Goal: Task Accomplishment & Management: Complete application form

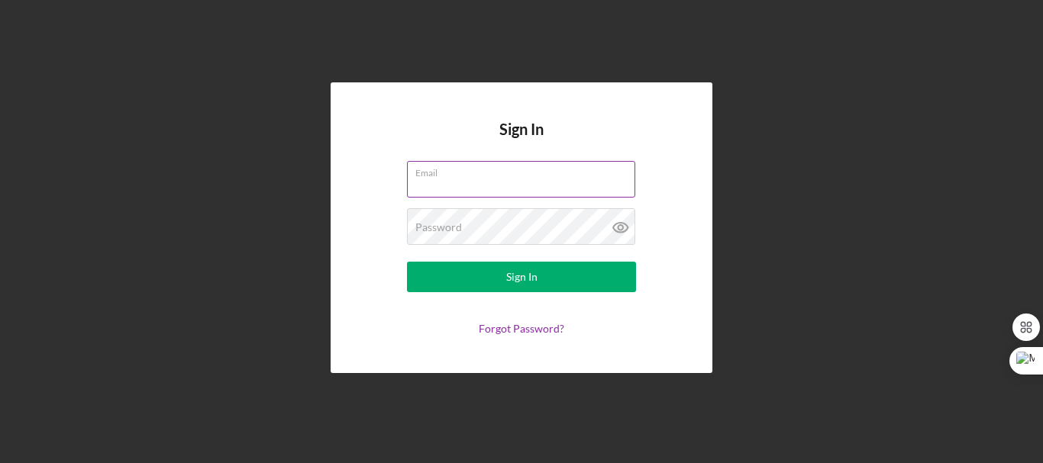
click at [453, 181] on input "Email" at bounding box center [521, 179] width 228 height 37
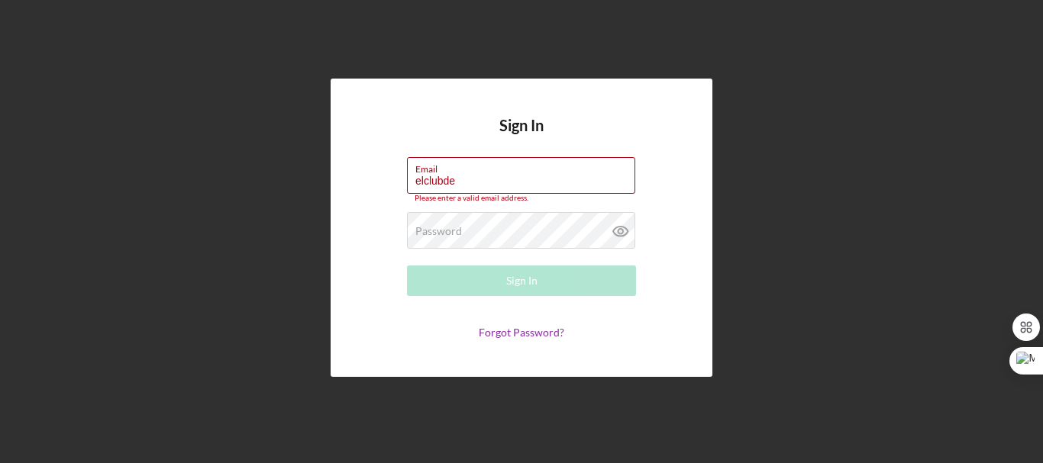
click at [344, 170] on div "Sign In Email elclubde Please enter a valid email address. Password Required Si…" at bounding box center [521, 228] width 382 height 298
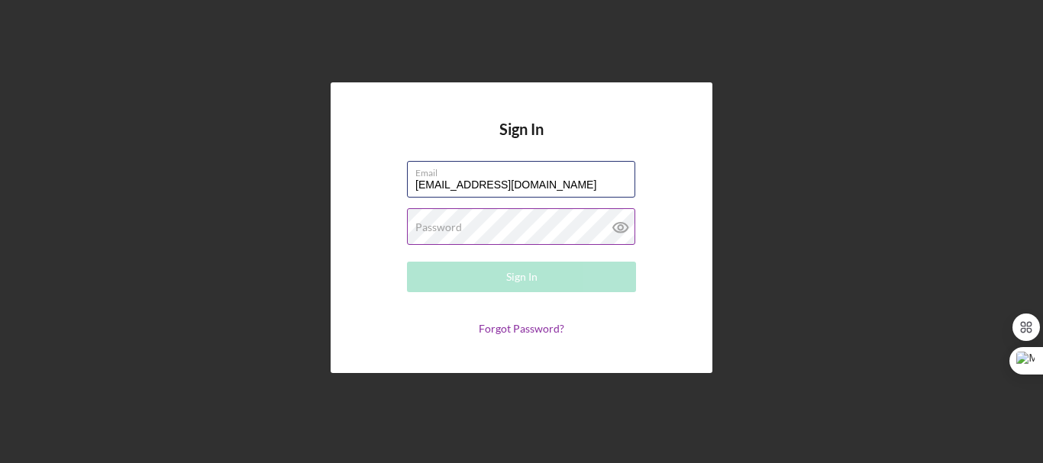
type input "[EMAIL_ADDRESS][DOMAIN_NAME]"
click at [440, 229] on label "Password" at bounding box center [438, 227] width 47 height 12
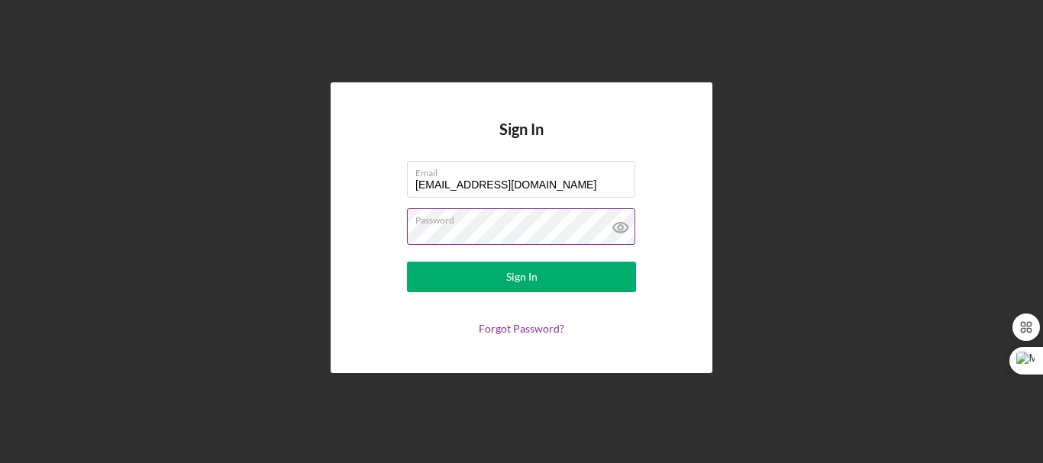
click at [625, 229] on icon at bounding box center [620, 227] width 38 height 38
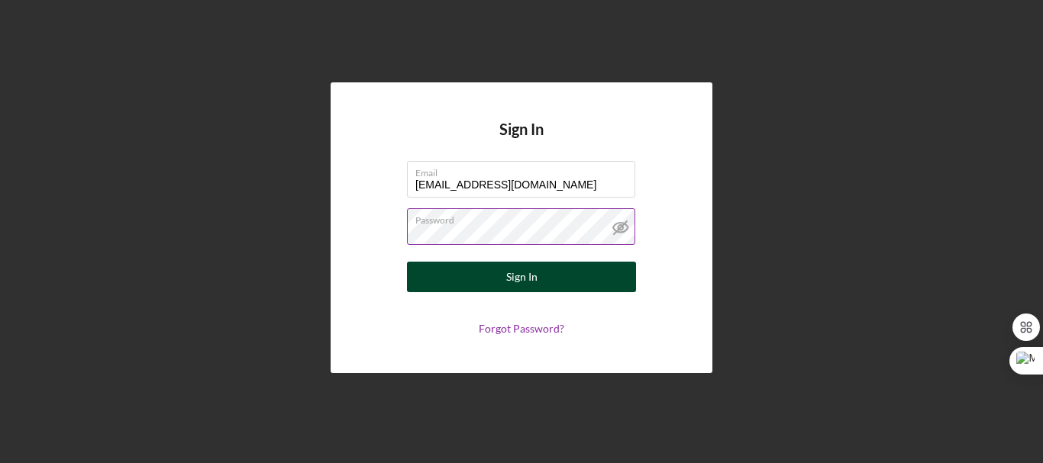
click at [536, 276] on div "Sign In" at bounding box center [521, 277] width 31 height 31
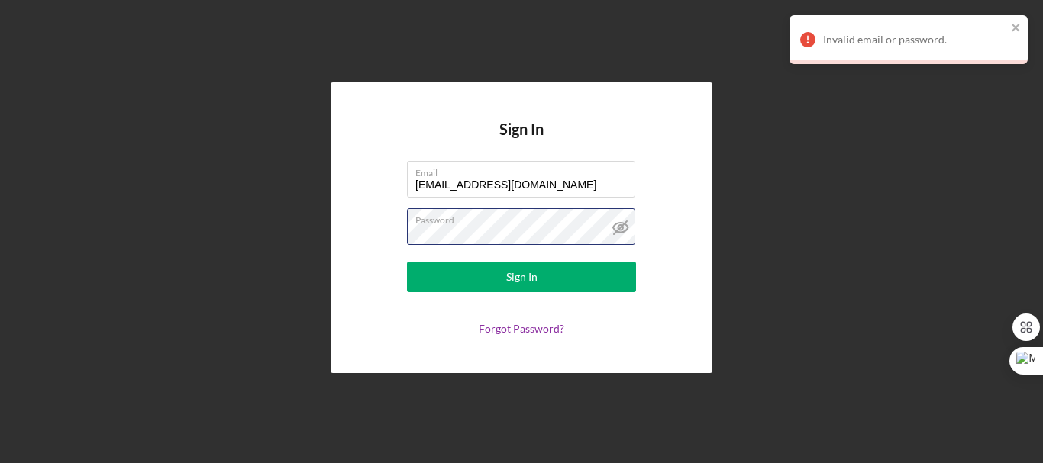
click at [366, 230] on div "Sign In Email [EMAIL_ADDRESS][DOMAIN_NAME] Password Sign In Forgot Password?" at bounding box center [521, 227] width 382 height 291
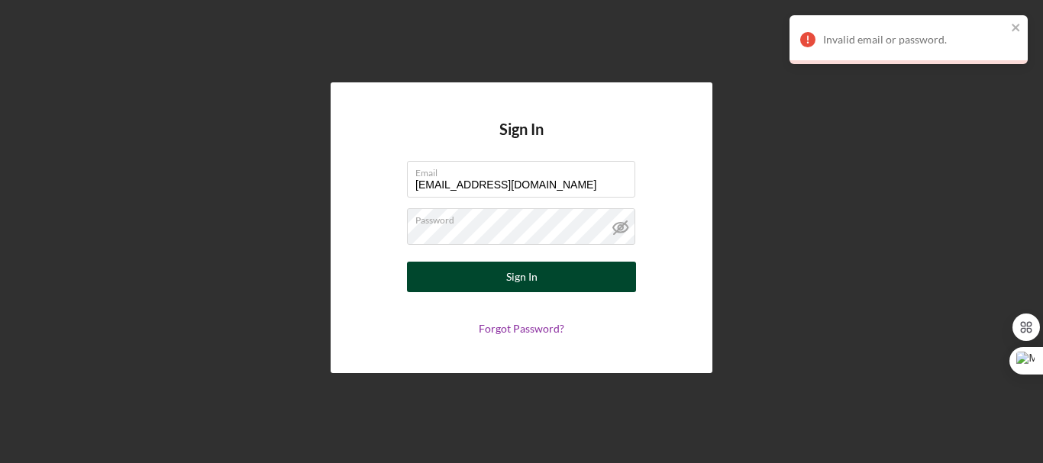
click at [535, 274] on div "Sign In" at bounding box center [521, 277] width 31 height 31
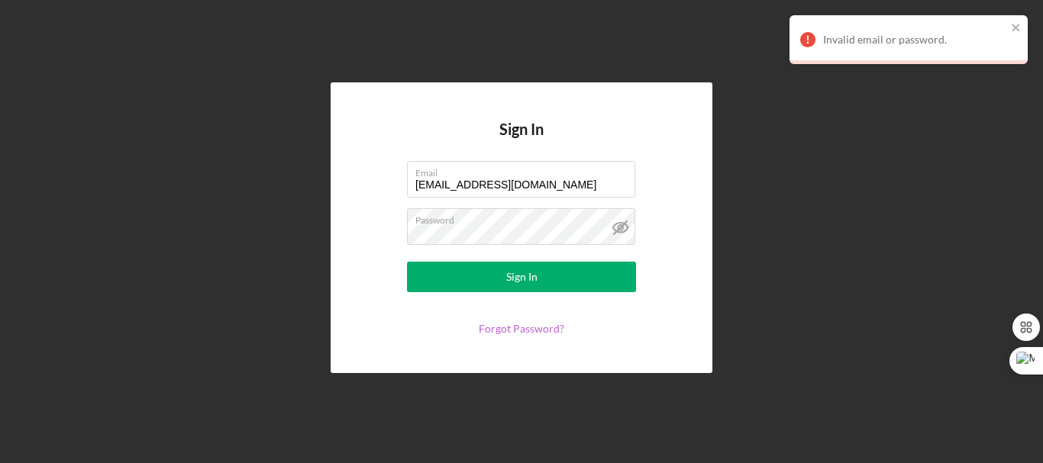
click at [529, 327] on link "Forgot Password?" at bounding box center [521, 328] width 85 height 13
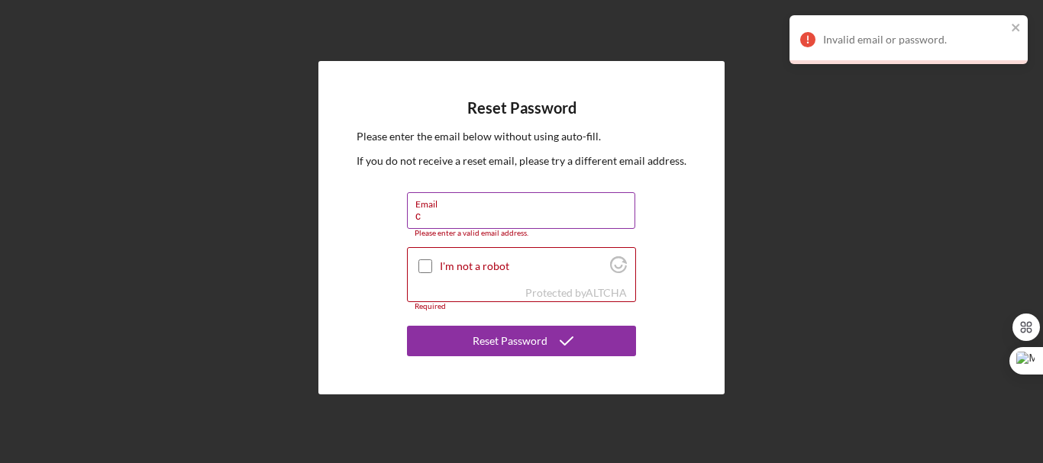
type input "[EMAIL_ADDRESS][DOMAIN_NAME]"
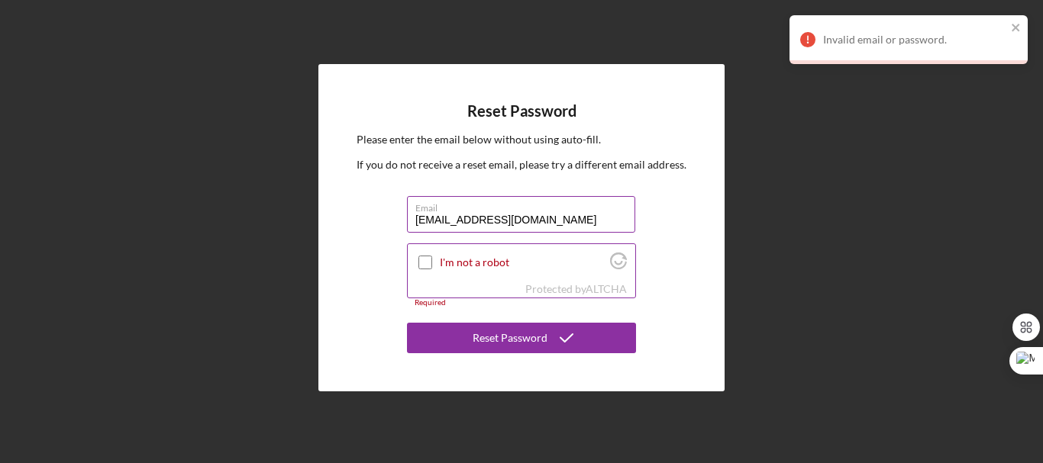
click at [425, 263] on input "I'm not a robot" at bounding box center [425, 263] width 14 height 14
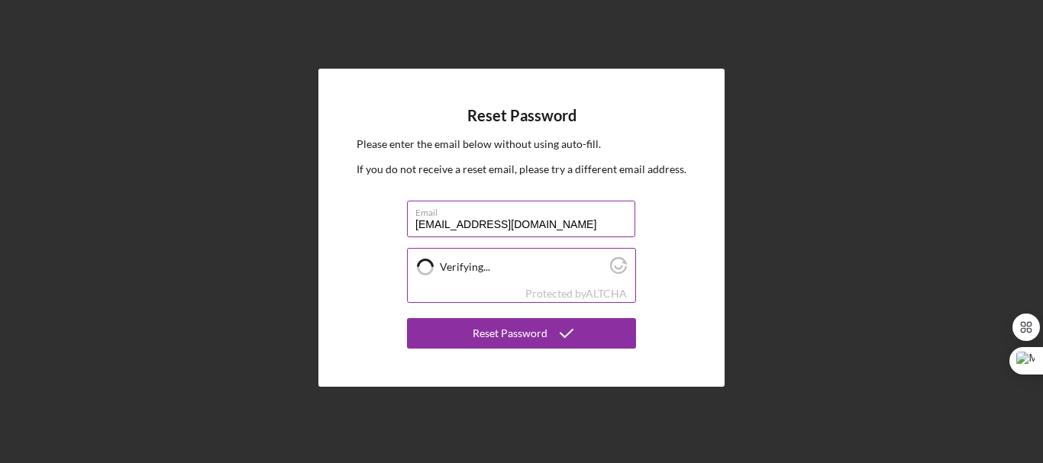
click at [487, 264] on label "Verifying..." at bounding box center [523, 267] width 166 height 12
click at [432, 264] on input "Verifying..." at bounding box center [425, 267] width 14 height 14
checkbox input "true"
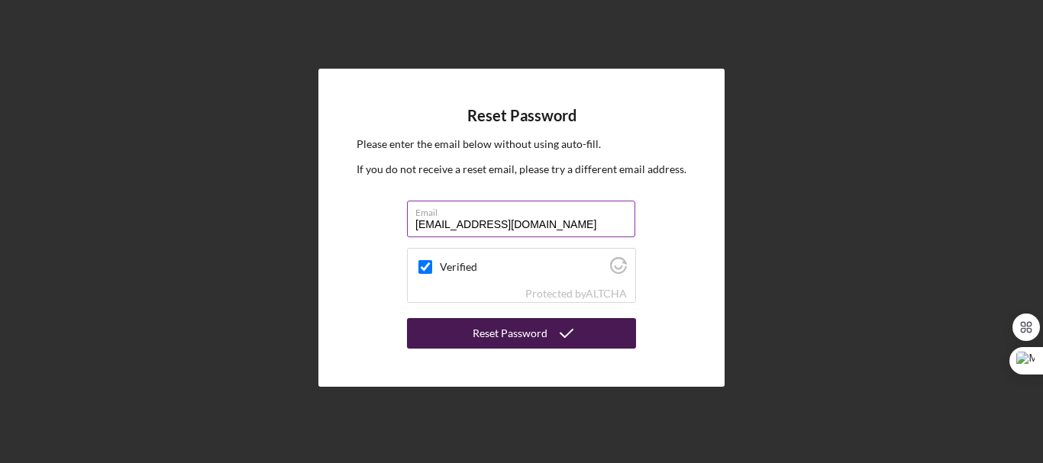
click at [511, 331] on div "Reset Password" at bounding box center [509, 333] width 75 height 31
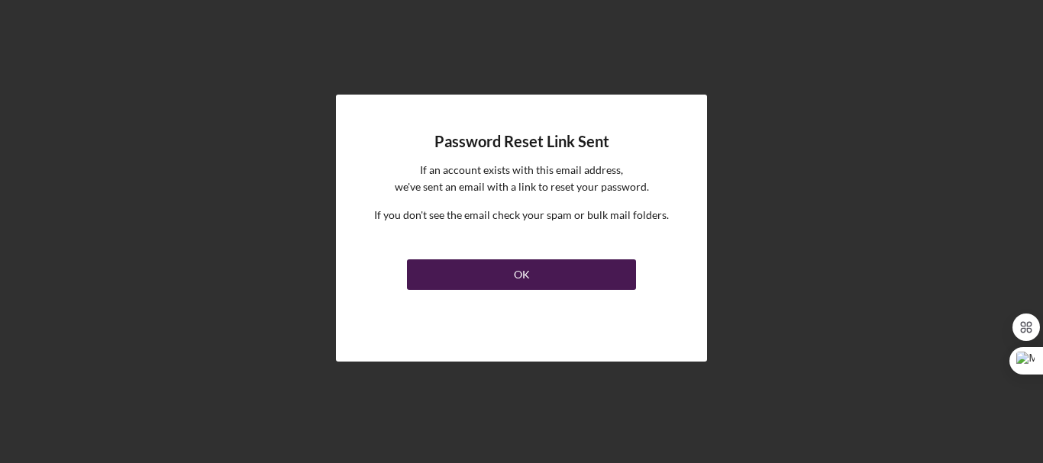
click at [528, 277] on div "OK" at bounding box center [522, 275] width 16 height 31
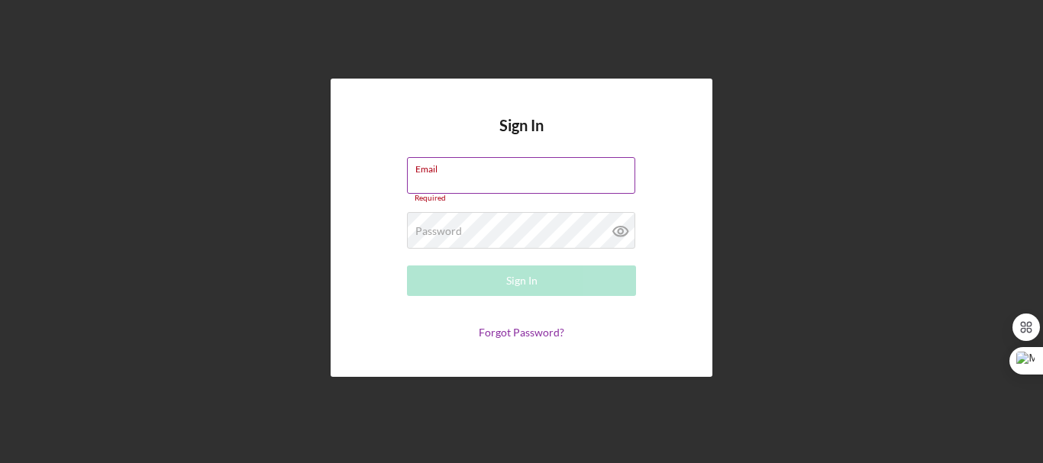
click at [461, 175] on input "Email" at bounding box center [521, 175] width 228 height 37
type input "[EMAIL_ADDRESS][DOMAIN_NAME]"
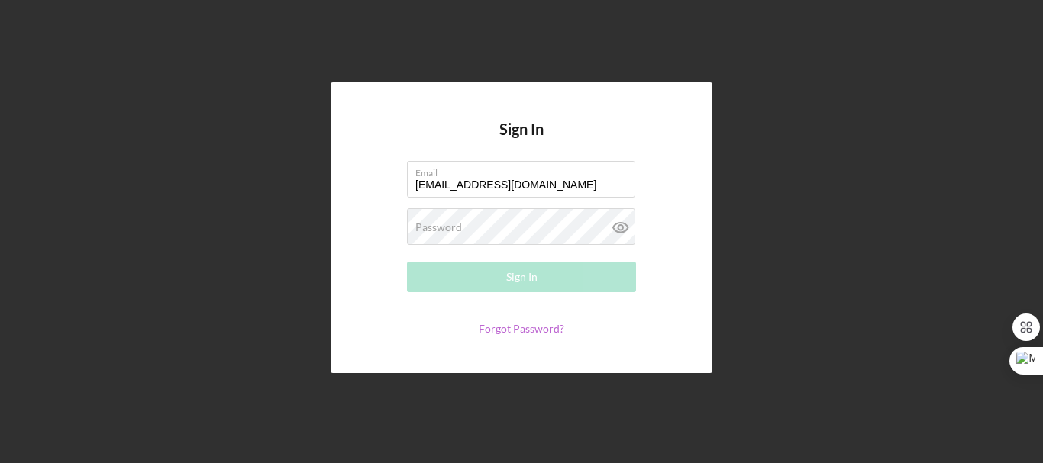
click at [538, 328] on link "Forgot Password?" at bounding box center [521, 328] width 85 height 13
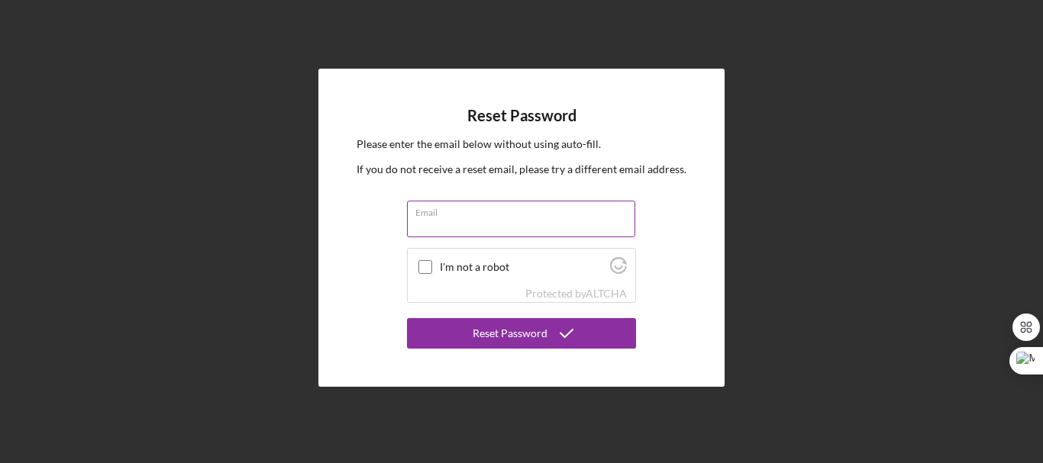
click at [465, 219] on input "Email" at bounding box center [521, 219] width 228 height 37
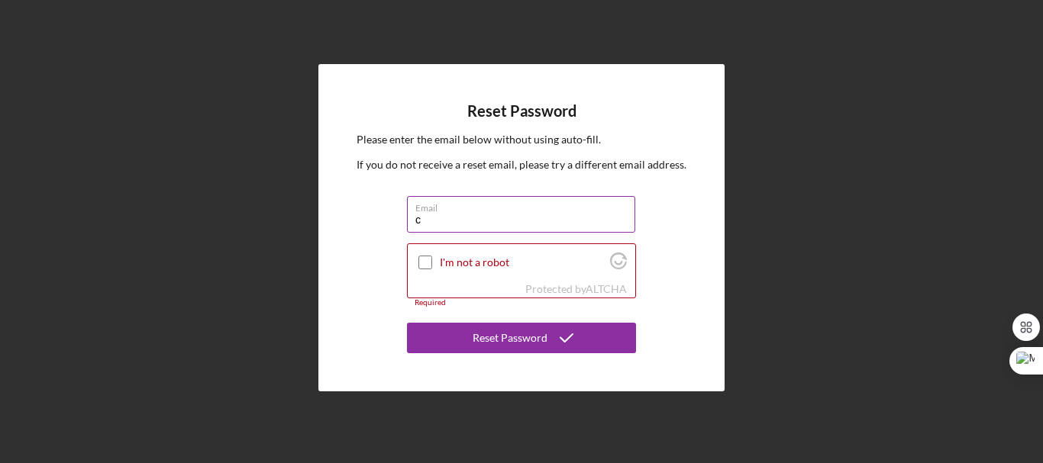
type input "[EMAIL_ADDRESS][DOMAIN_NAME]"
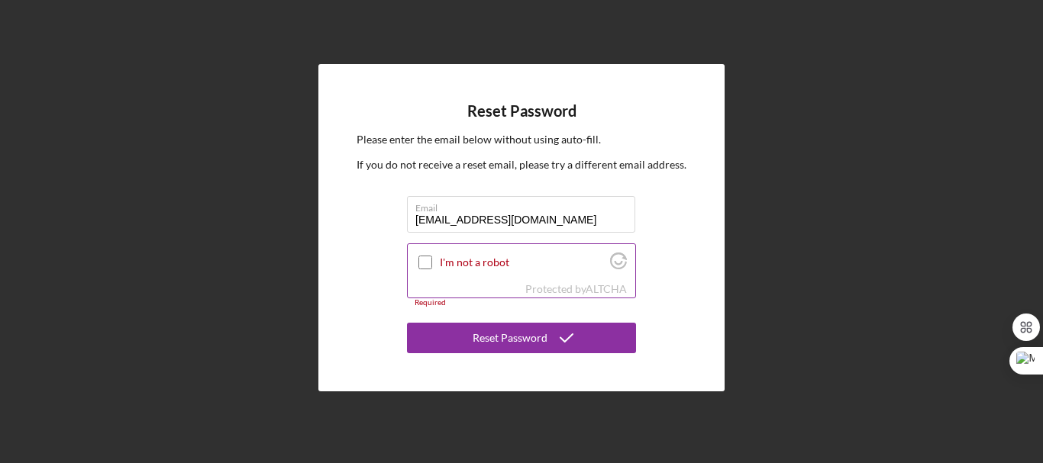
click at [427, 261] on input "I'm not a robot" at bounding box center [425, 263] width 14 height 14
checkbox input "true"
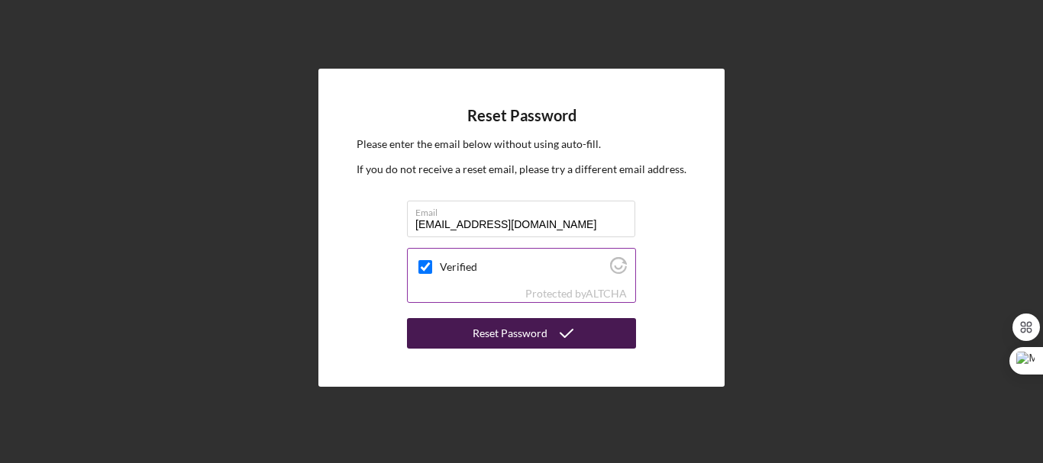
click at [486, 332] on div "Reset Password" at bounding box center [509, 333] width 75 height 31
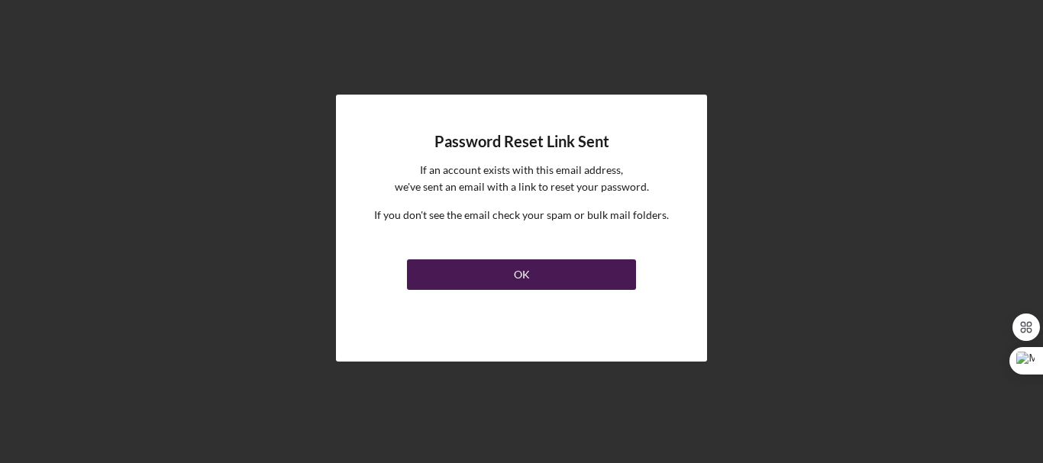
click at [516, 274] on div "OK" at bounding box center [522, 275] width 16 height 31
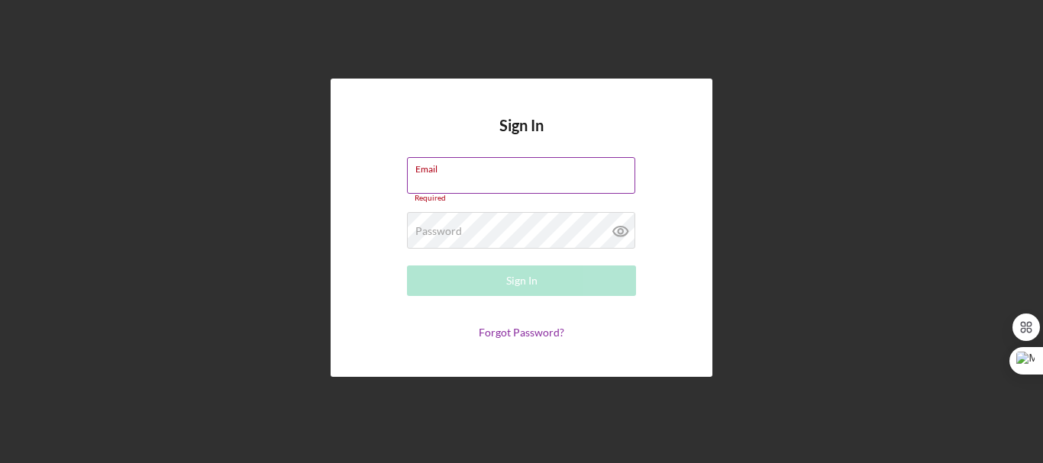
click at [456, 182] on input "Email" at bounding box center [521, 175] width 228 height 37
type input "[EMAIL_ADDRESS][PERSON_NAME][DOMAIN_NAME]"
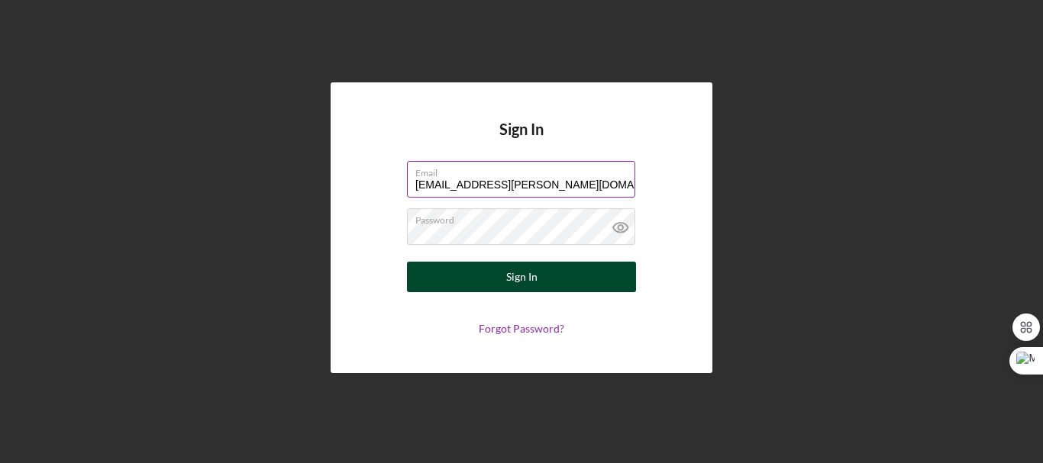
click at [530, 273] on div "Sign In" at bounding box center [521, 277] width 31 height 31
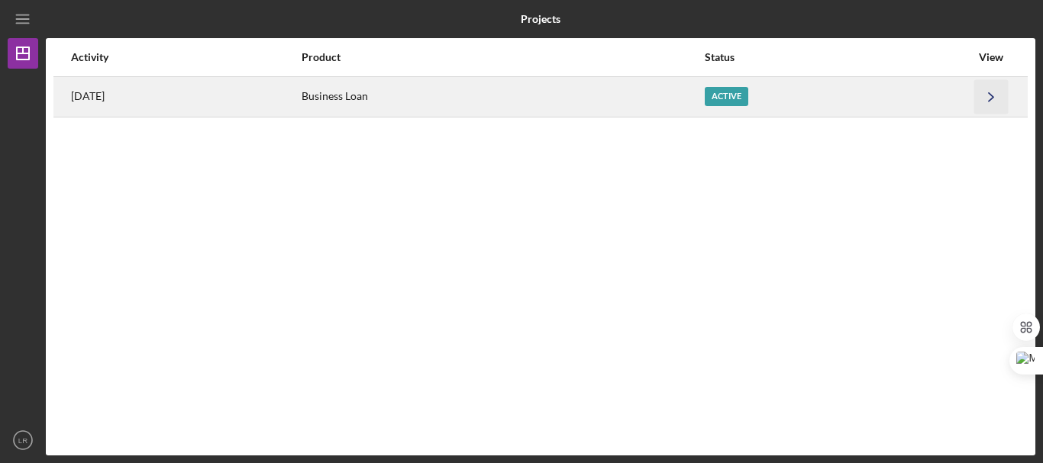
click at [982, 89] on icon "Icon/Navigate" at bounding box center [991, 96] width 34 height 34
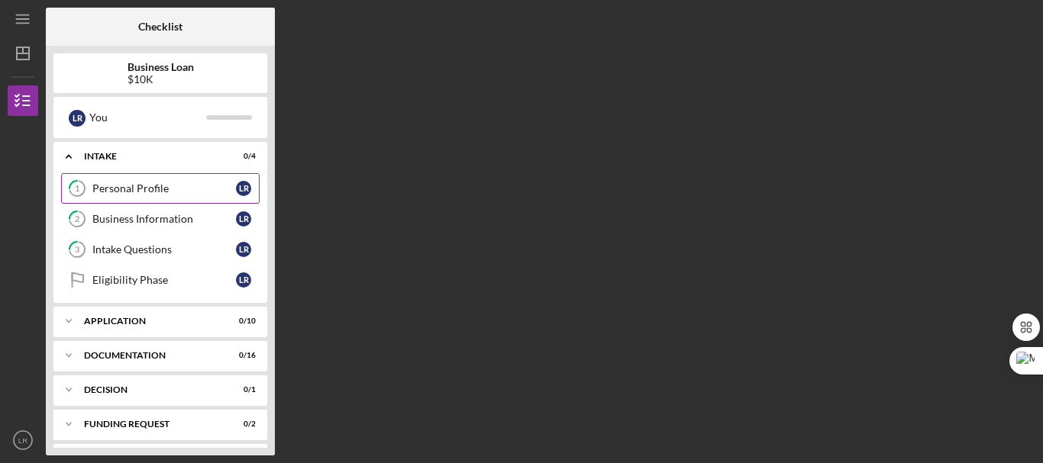
click at [165, 185] on div "Personal Profile" at bounding box center [163, 188] width 143 height 12
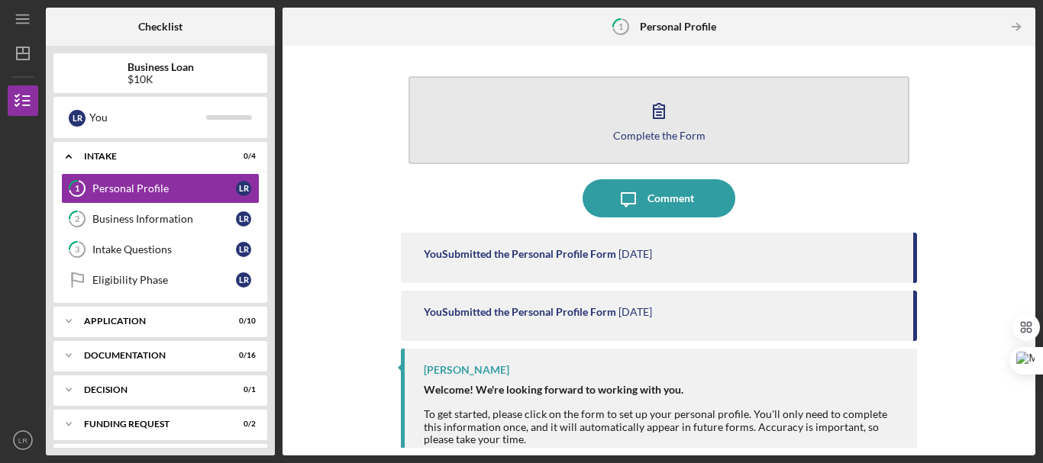
click at [663, 134] on div "Complete the Form" at bounding box center [659, 135] width 92 height 11
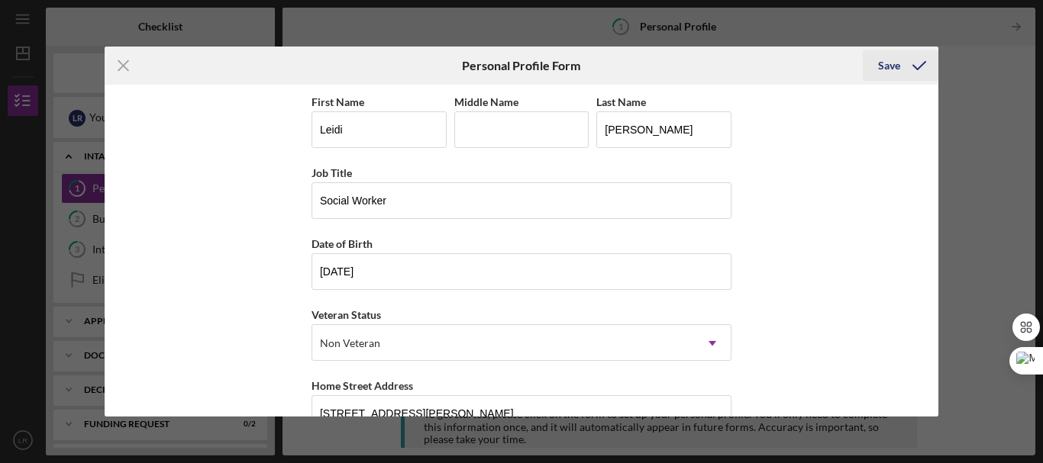
click at [892, 63] on div "Save" at bounding box center [889, 65] width 22 height 31
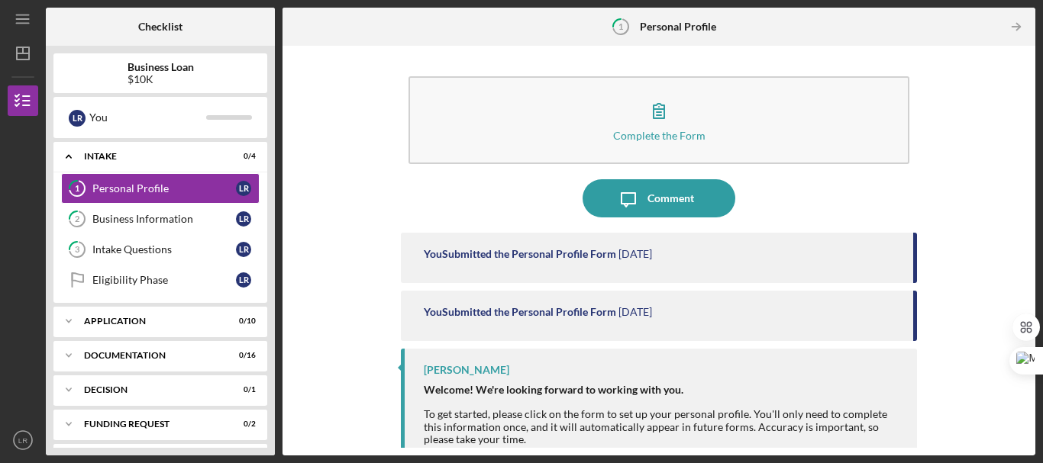
click at [590, 256] on div "You Submitted the Personal Profile Form" at bounding box center [520, 254] width 192 height 12
click at [567, 301] on div "You Submitted the Personal Profile Form [DATE]" at bounding box center [659, 316] width 516 height 50
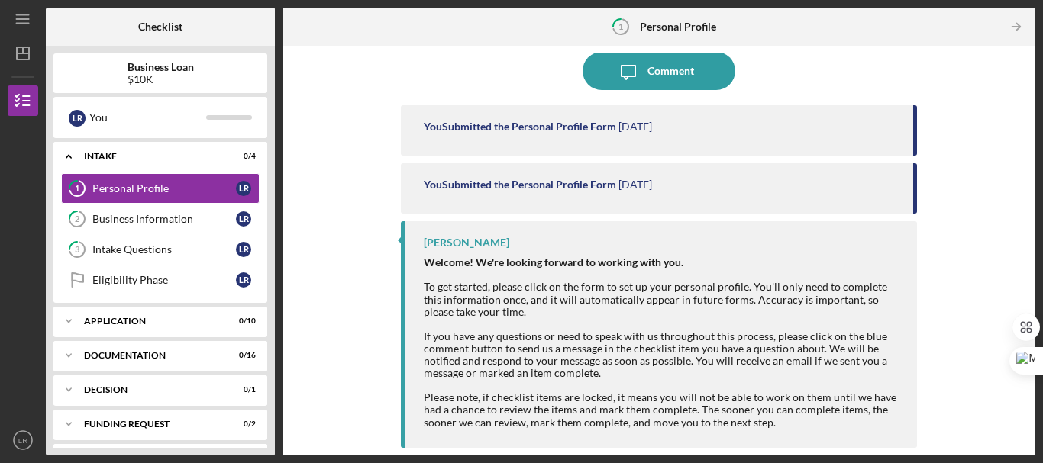
drag, startPoint x: 561, startPoint y: 185, endPoint x: 506, endPoint y: 134, distance: 75.1
click at [557, 186] on div "You Submitted the Personal Profile Form" at bounding box center [520, 185] width 192 height 12
click at [506, 134] on div "You Submitted the Personal Profile Form [DATE]" at bounding box center [659, 130] width 516 height 50
click at [454, 243] on div "[PERSON_NAME]" at bounding box center [466, 243] width 85 height 12
click at [179, 183] on div "Personal Profile" at bounding box center [163, 188] width 143 height 12
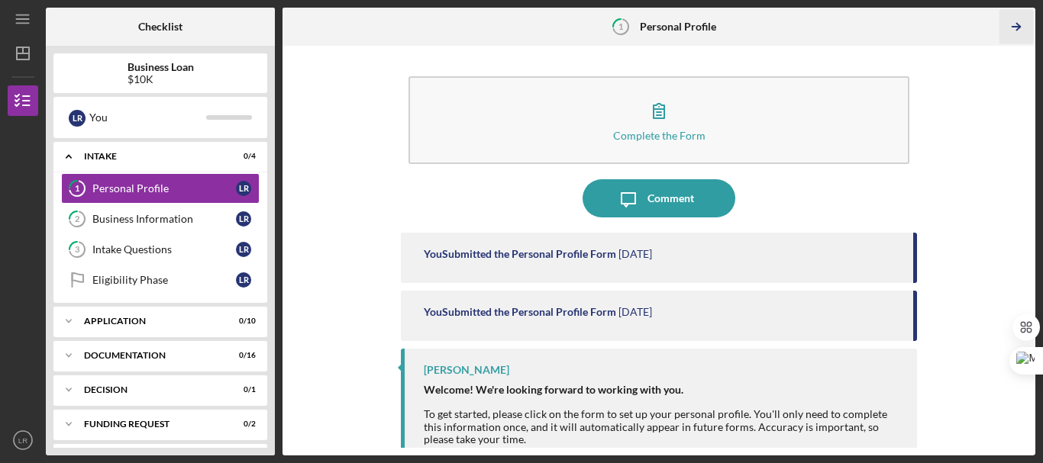
click at [1017, 24] on polyline "button" at bounding box center [1018, 27] width 4 height 7
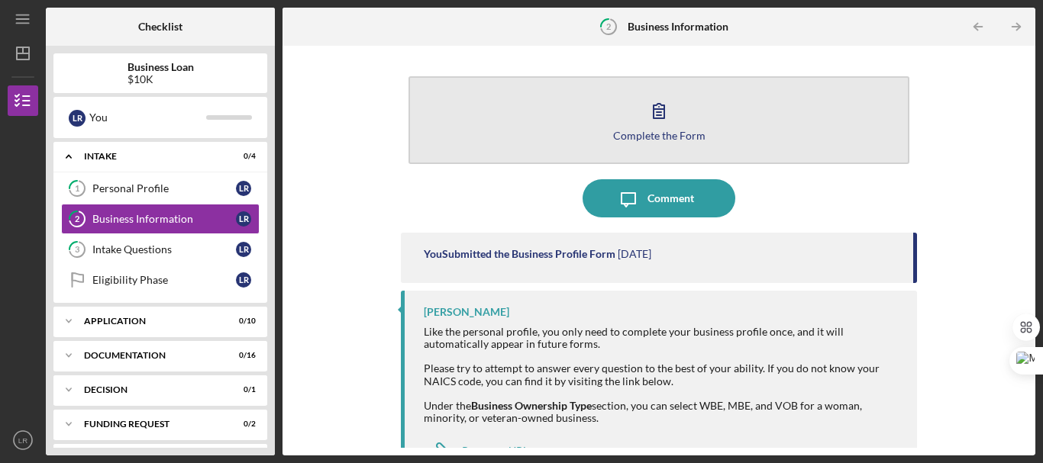
click at [637, 127] on button "Complete the Form Form" at bounding box center [658, 120] width 501 height 88
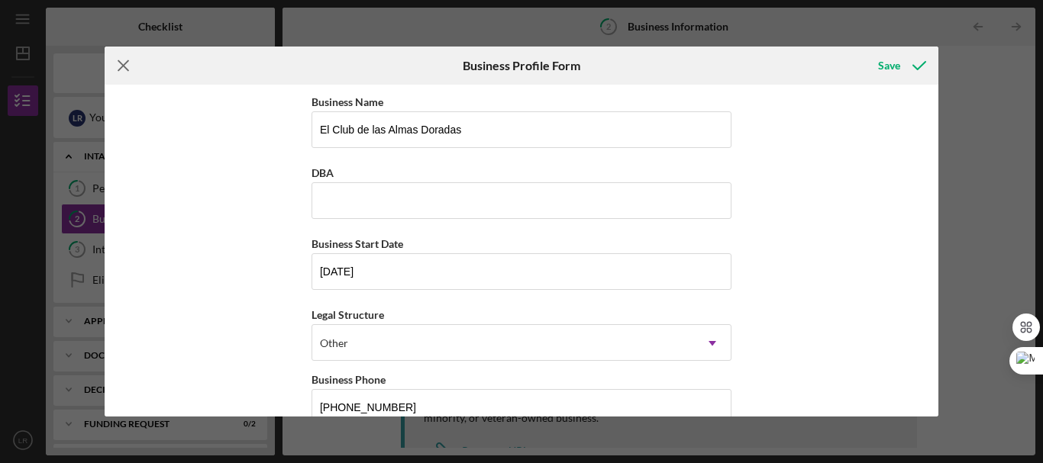
click at [124, 63] on icon "Icon/Menu Close" at bounding box center [124, 66] width 38 height 38
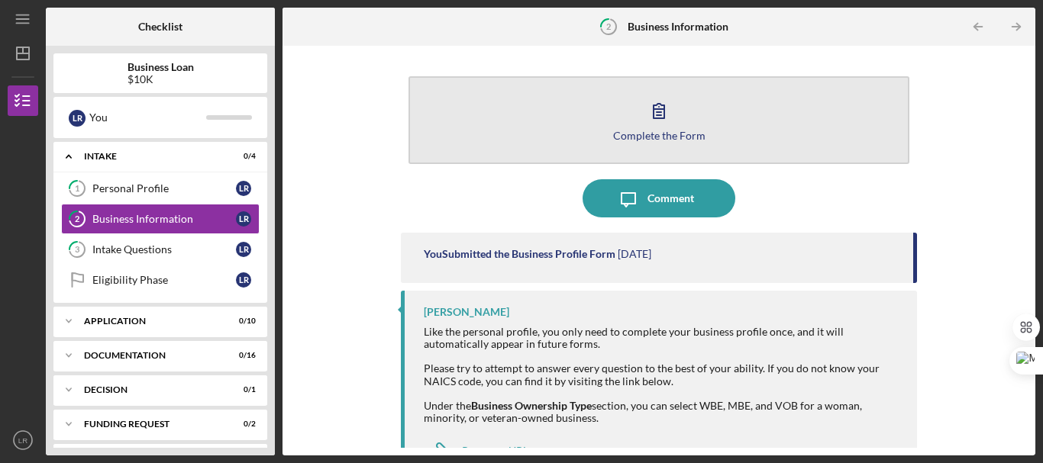
click at [659, 139] on div "Complete the Form" at bounding box center [659, 135] width 92 height 11
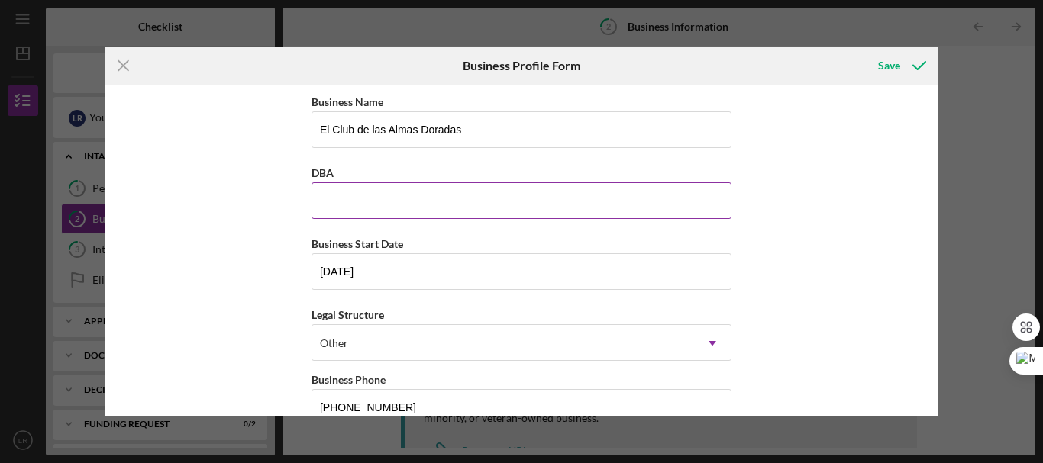
click at [399, 203] on input "DBA" at bounding box center [521, 200] width 420 height 37
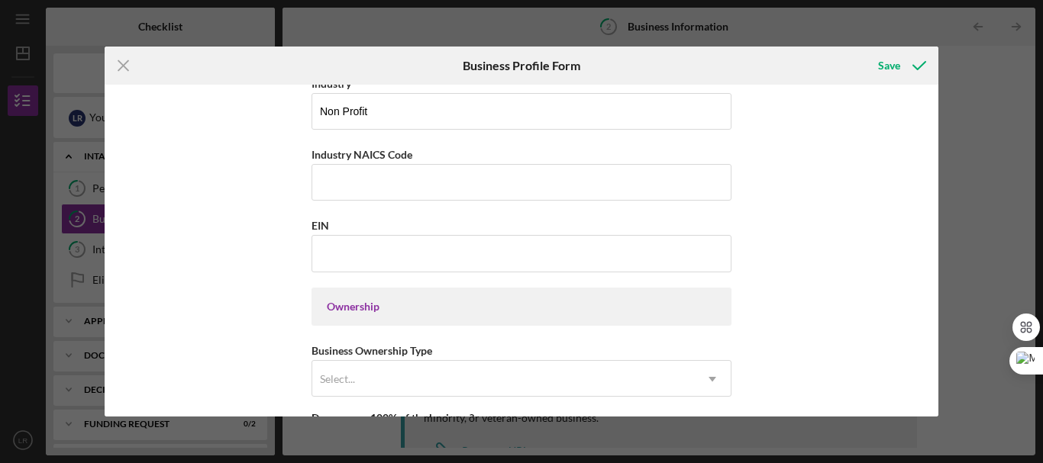
scroll to position [559, 0]
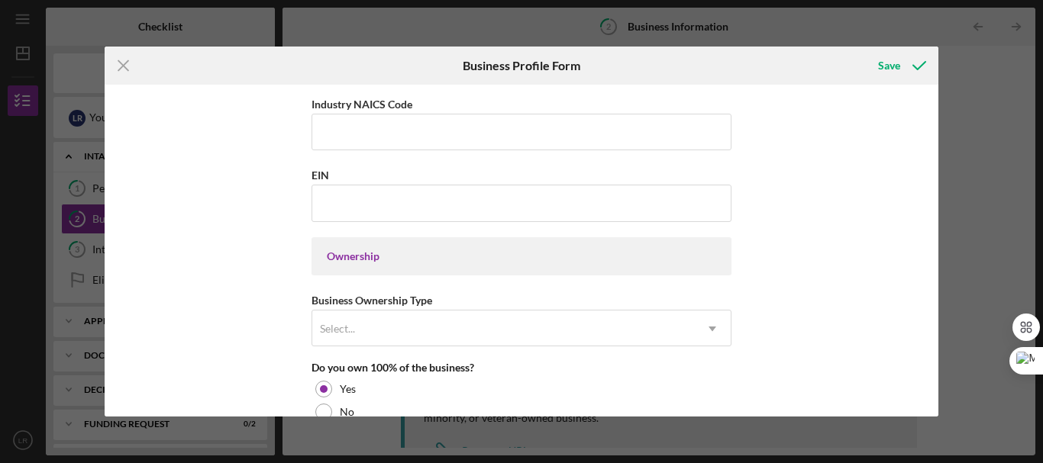
click at [124, 62] on icon "Icon/Menu Close" at bounding box center [124, 66] width 38 height 38
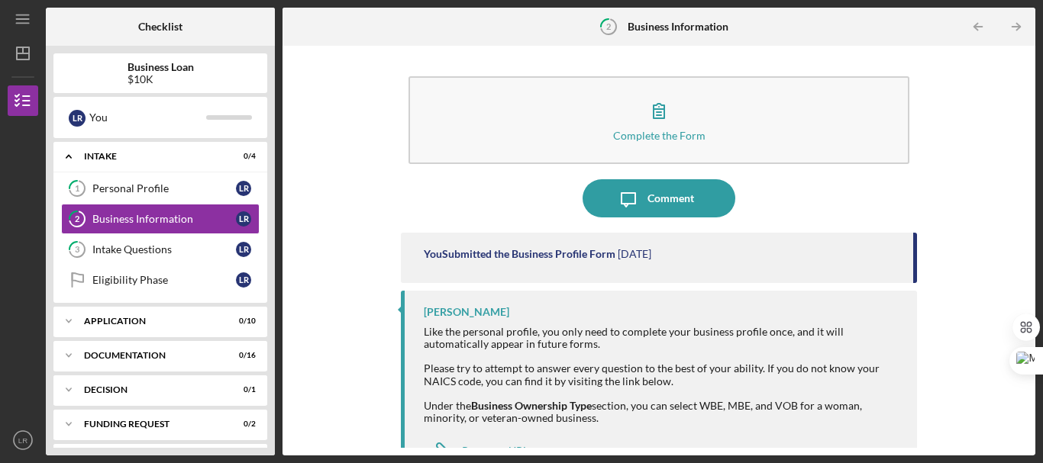
scroll to position [34, 0]
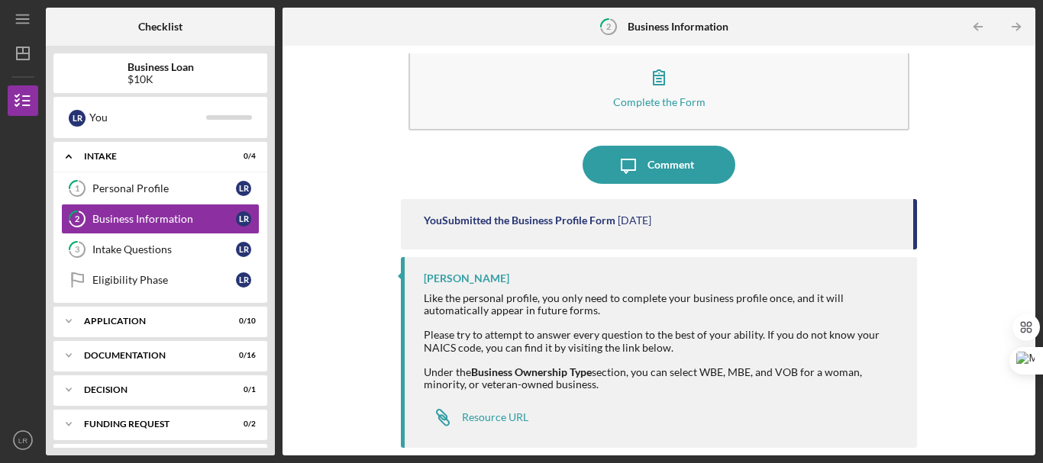
click at [714, 371] on div "Like the personal profile, you only need to complete your business profile once…" at bounding box center [663, 341] width 478 height 98
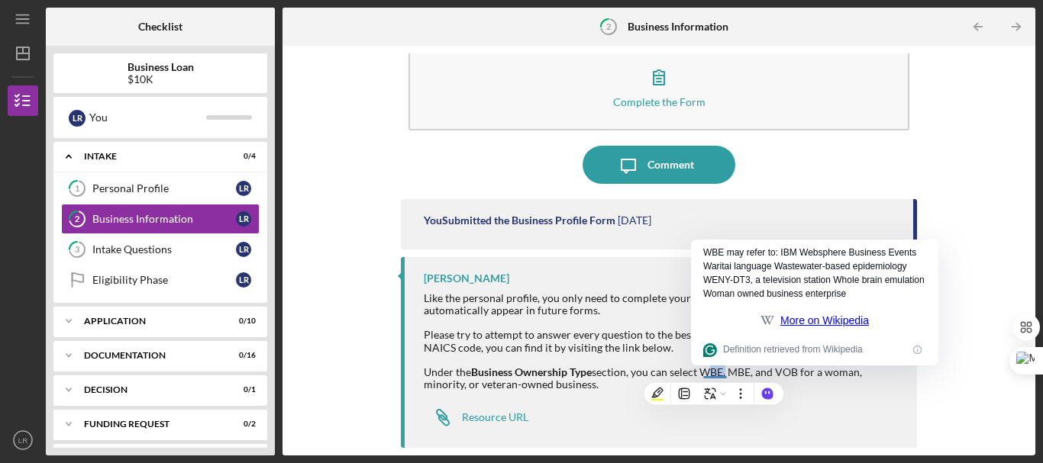
copy div "WBE"
click at [514, 418] on div "Resource URL" at bounding box center [495, 417] width 66 height 12
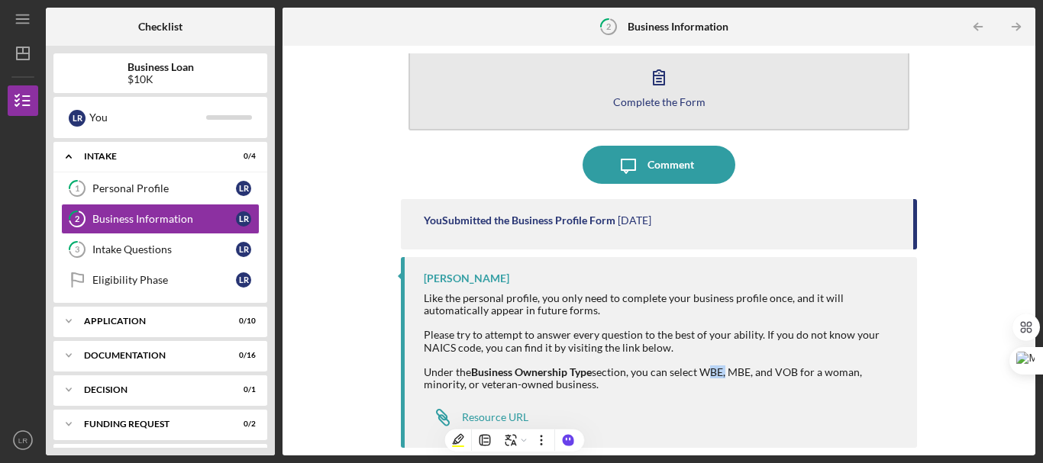
click at [668, 92] on icon "button" at bounding box center [659, 77] width 38 height 38
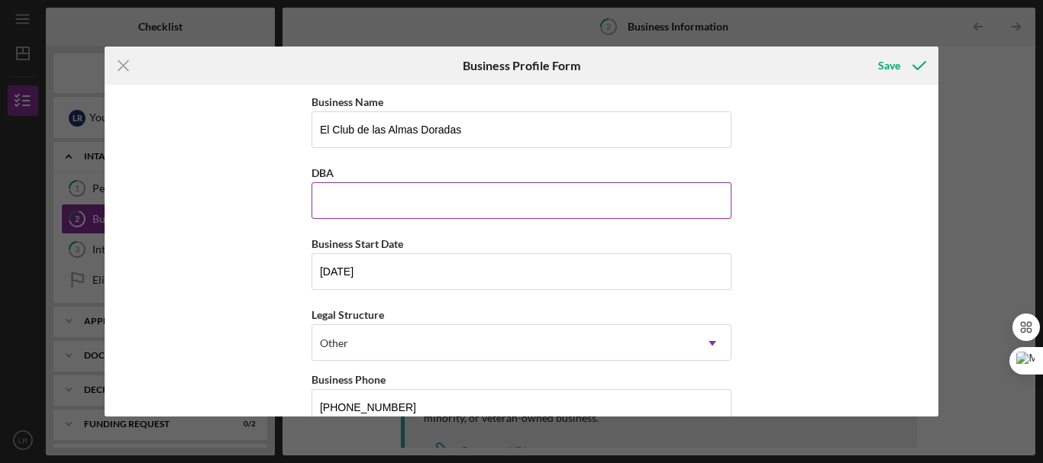
click at [413, 192] on input "DBA" at bounding box center [521, 200] width 420 height 37
paste input "WBE"
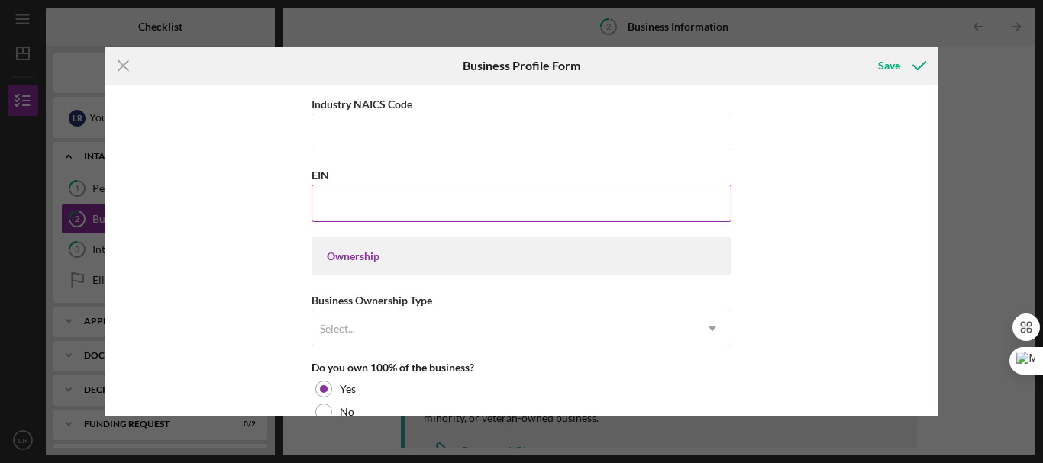
scroll to position [611, 0]
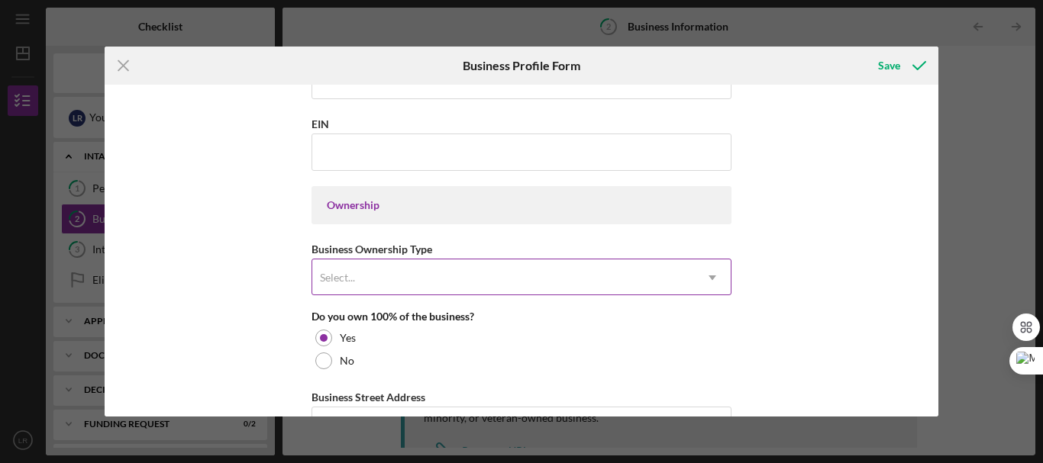
type input "WBE"
click at [606, 280] on div "Select..." at bounding box center [503, 277] width 382 height 35
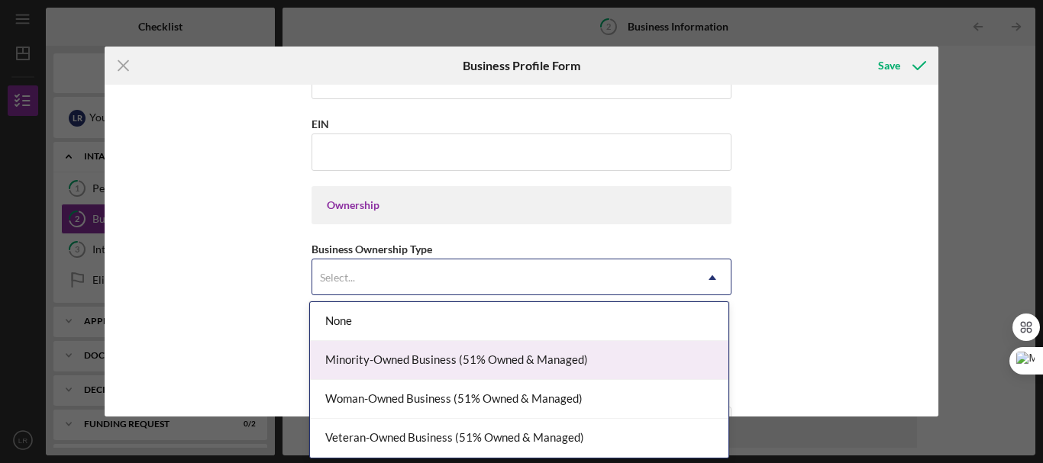
click at [555, 360] on div "Minority-Owned Business (51% Owned & Managed)" at bounding box center [519, 360] width 418 height 39
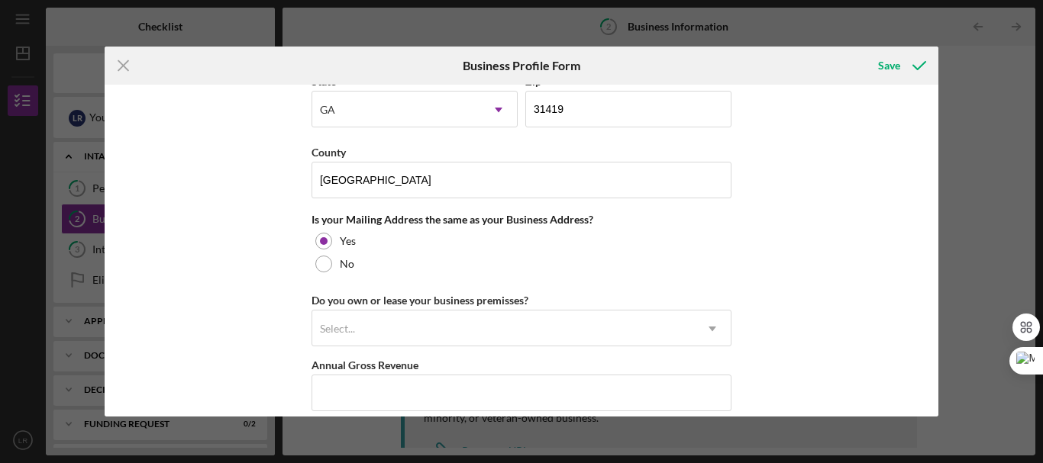
scroll to position [1120, 0]
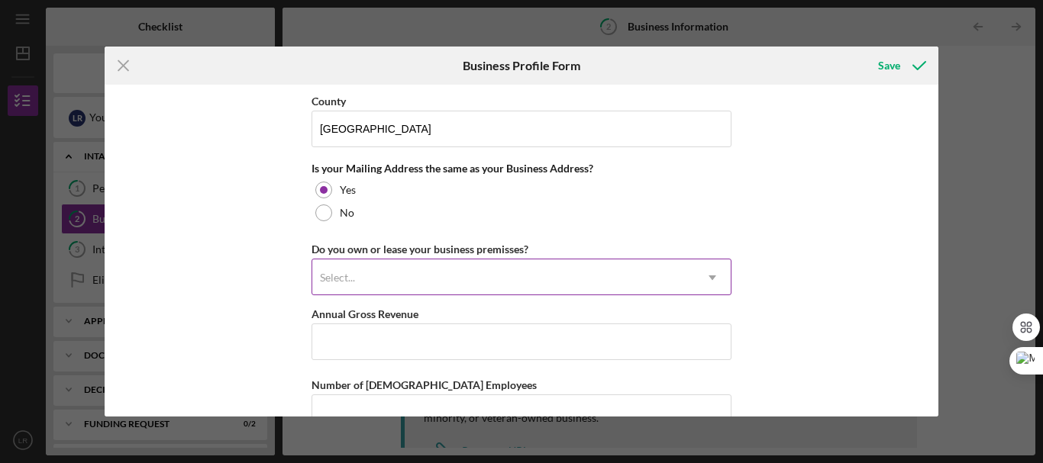
click at [481, 271] on div "Select..." at bounding box center [503, 277] width 382 height 35
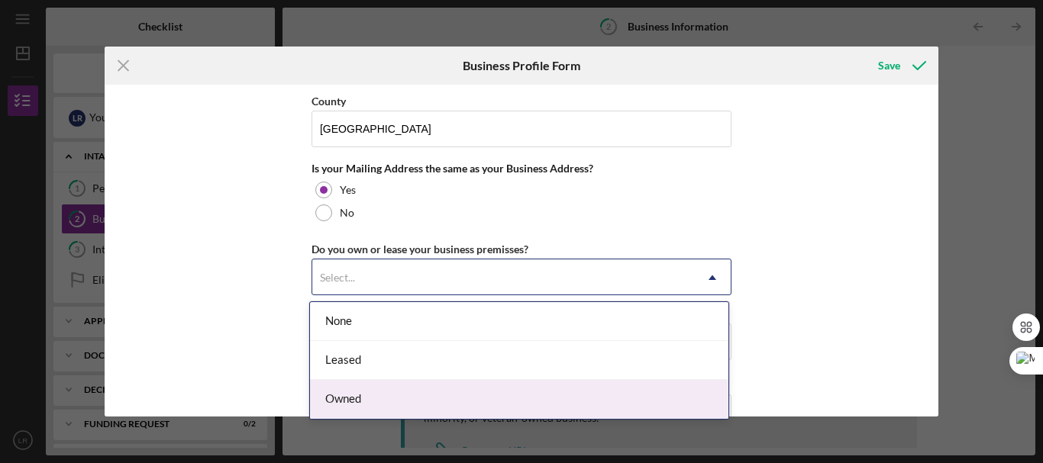
click at [388, 403] on div "Owned" at bounding box center [519, 399] width 418 height 39
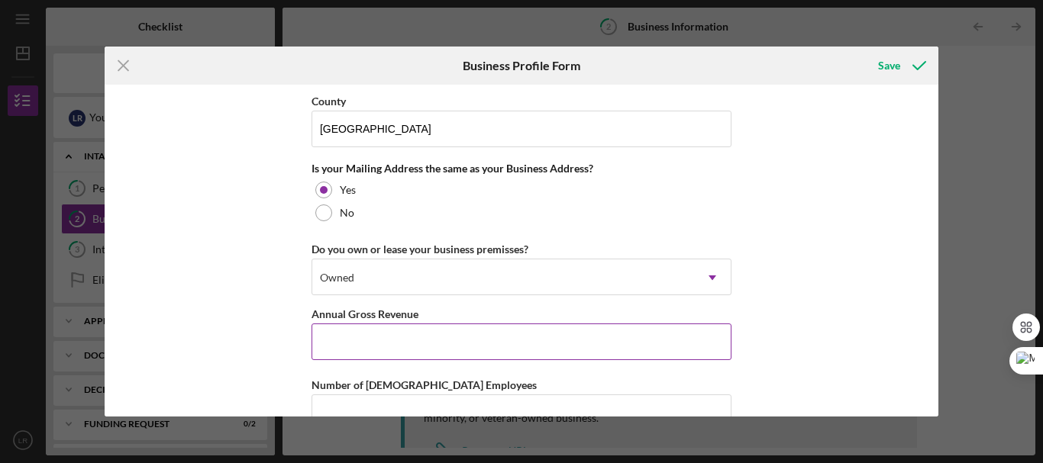
click at [536, 345] on input "Annual Gross Revenue" at bounding box center [521, 342] width 420 height 37
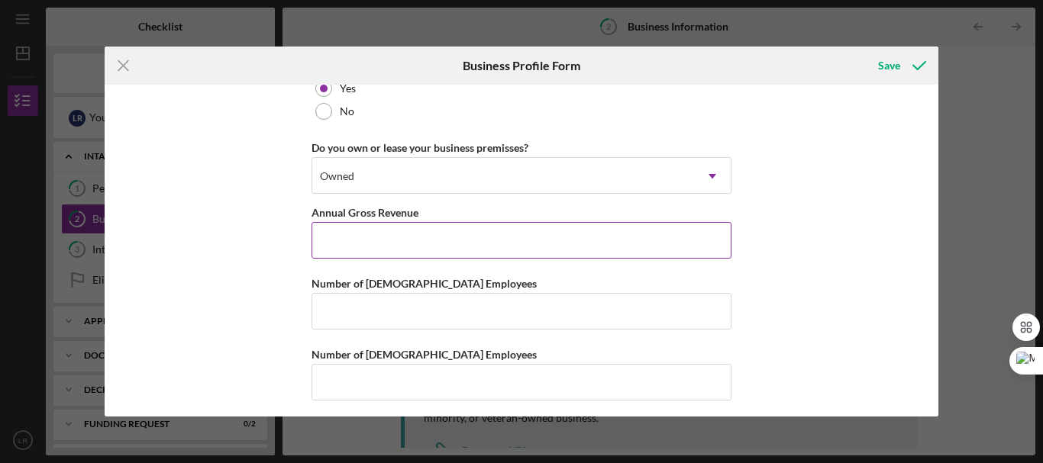
scroll to position [1228, 0]
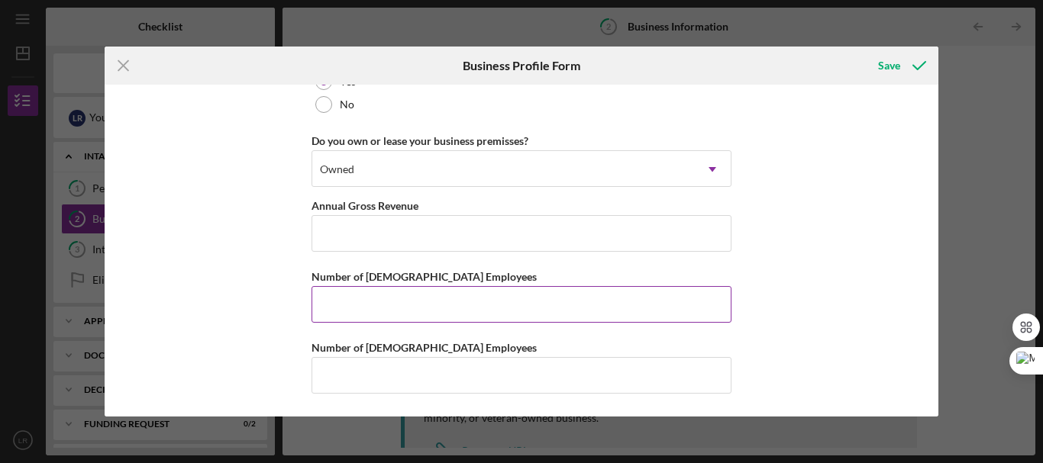
click at [435, 308] on input "Number of [DEMOGRAPHIC_DATA] Employees" at bounding box center [521, 304] width 420 height 37
type input "2"
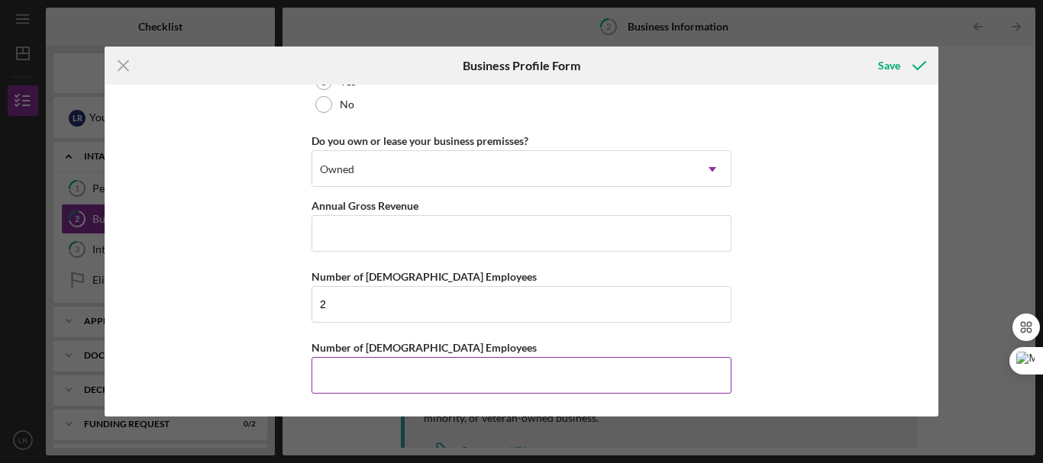
click at [438, 363] on input "Number of [DEMOGRAPHIC_DATA] Employees" at bounding box center [521, 375] width 420 height 37
type input "0"
click at [893, 61] on div "Save" at bounding box center [889, 65] width 22 height 31
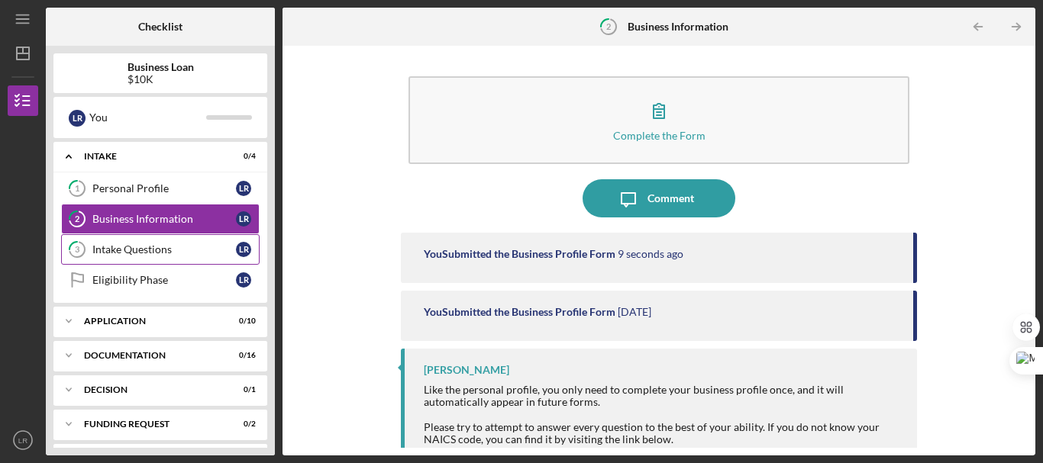
click at [165, 247] on div "Intake Questions" at bounding box center [163, 249] width 143 height 12
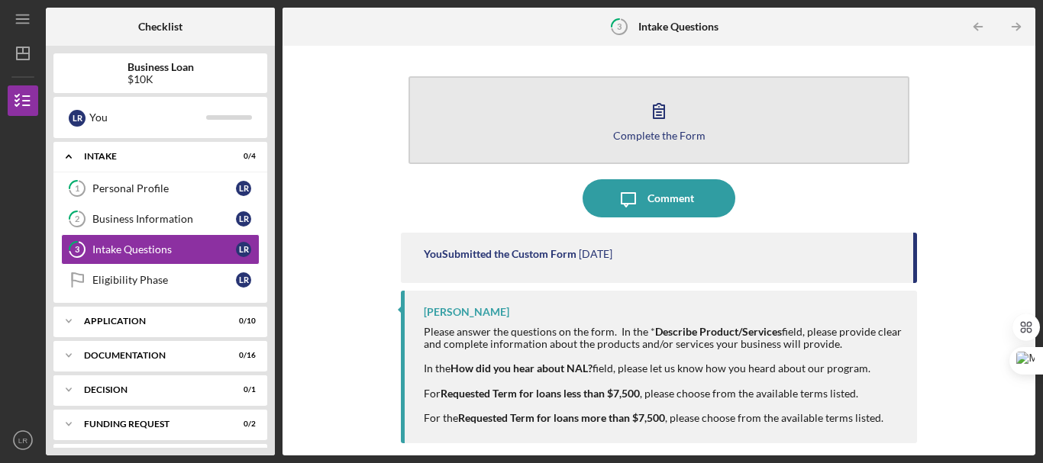
click at [679, 138] on div "Complete the Form" at bounding box center [659, 135] width 92 height 11
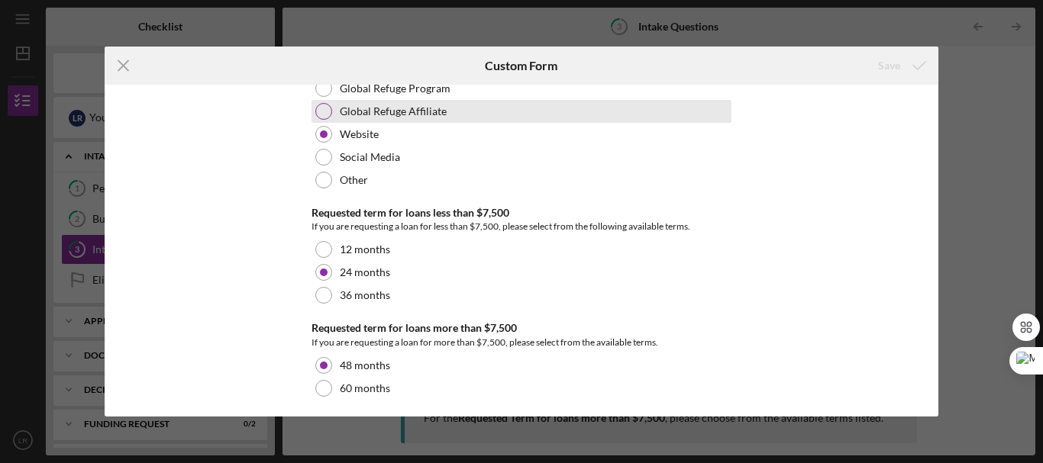
scroll to position [158, 0]
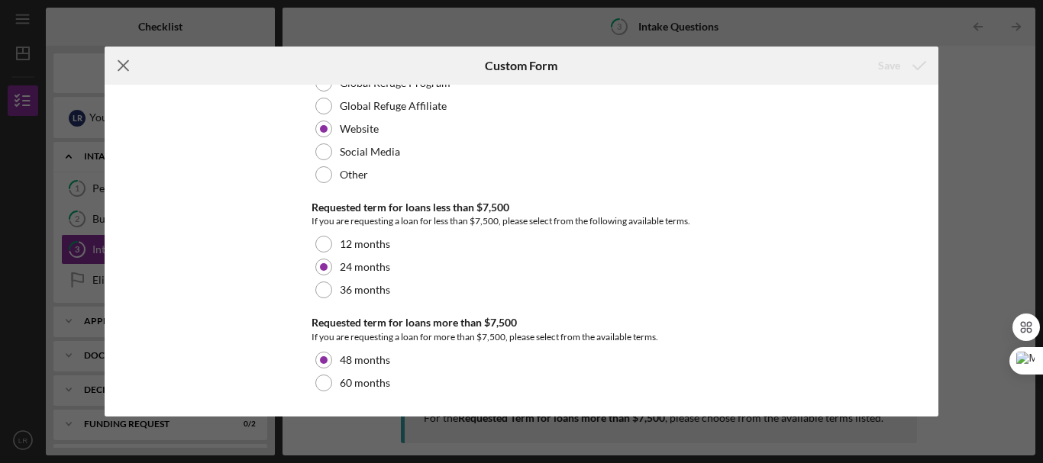
click at [122, 66] on line at bounding box center [123, 65] width 10 height 10
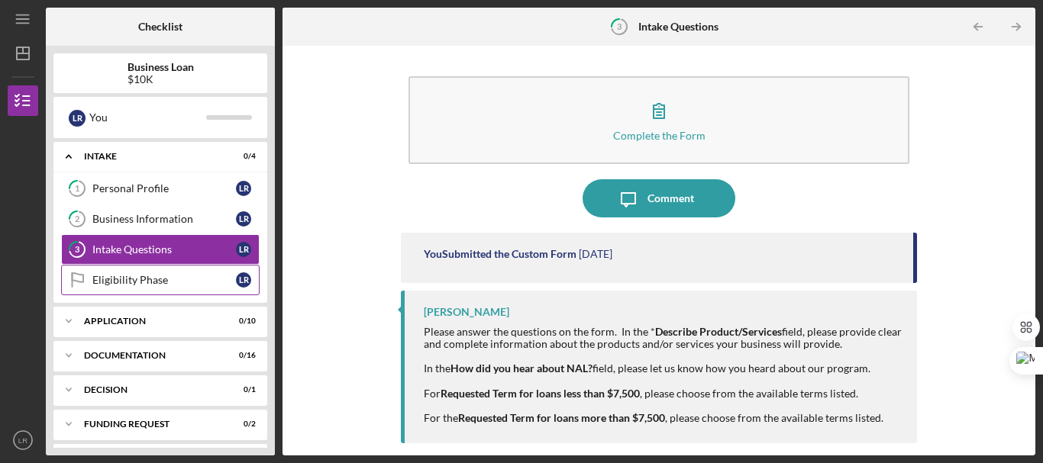
click at [129, 280] on div "Eligibility Phase" at bounding box center [163, 280] width 143 height 12
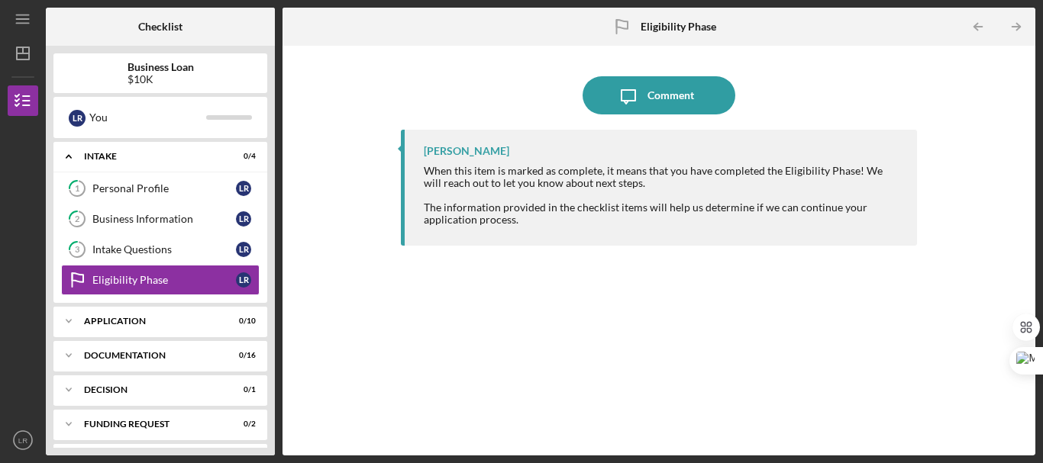
click at [697, 29] on b "Eligibility Phase" at bounding box center [678, 27] width 76 height 12
click at [154, 318] on div "Application" at bounding box center [166, 321] width 164 height 9
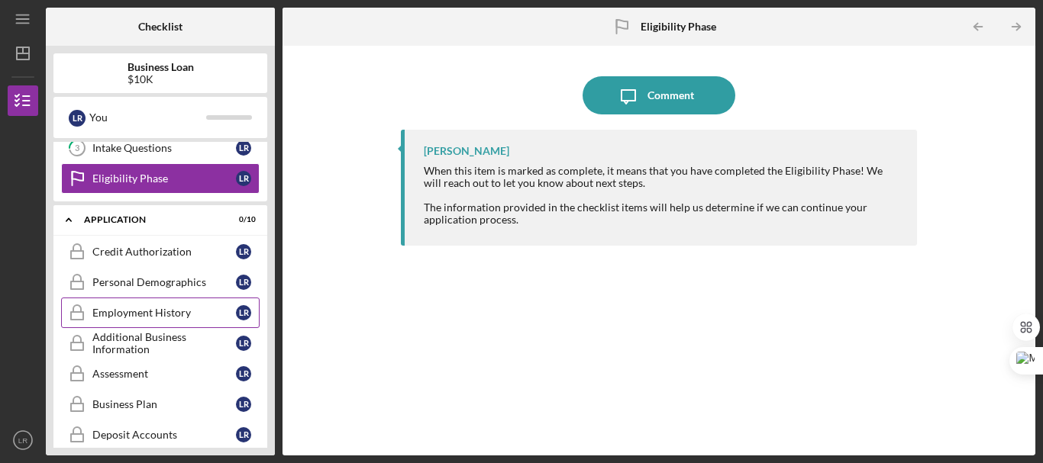
scroll to position [153, 0]
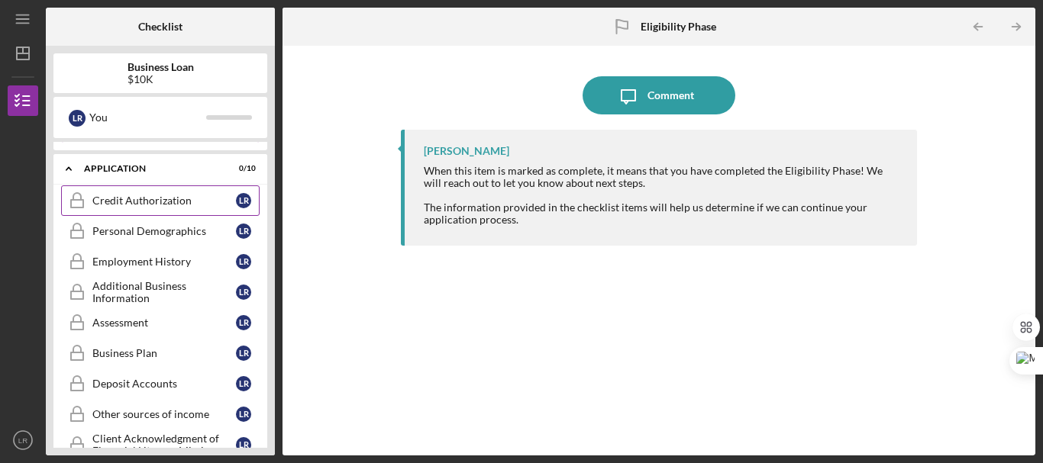
click at [176, 200] on div "Credit Authorization" at bounding box center [163, 201] width 143 height 12
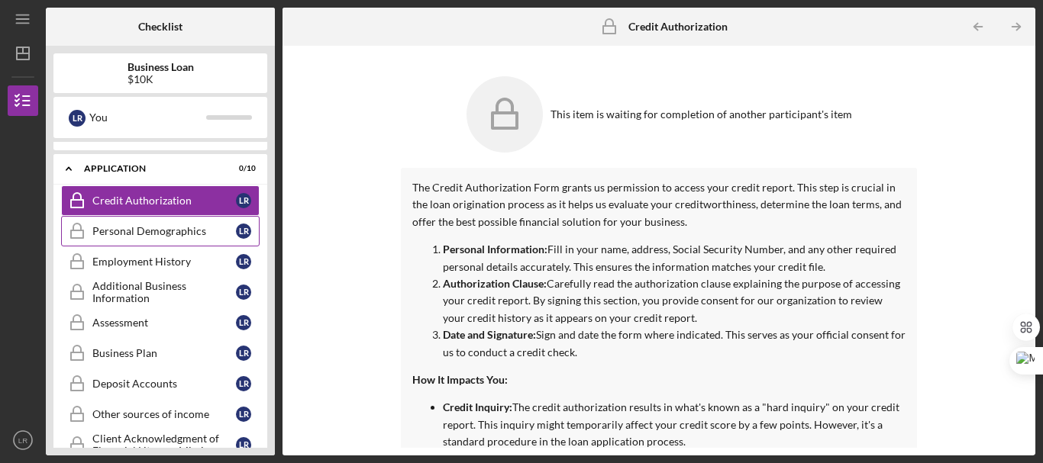
click at [172, 231] on div "Personal Demographics" at bounding box center [163, 231] width 143 height 12
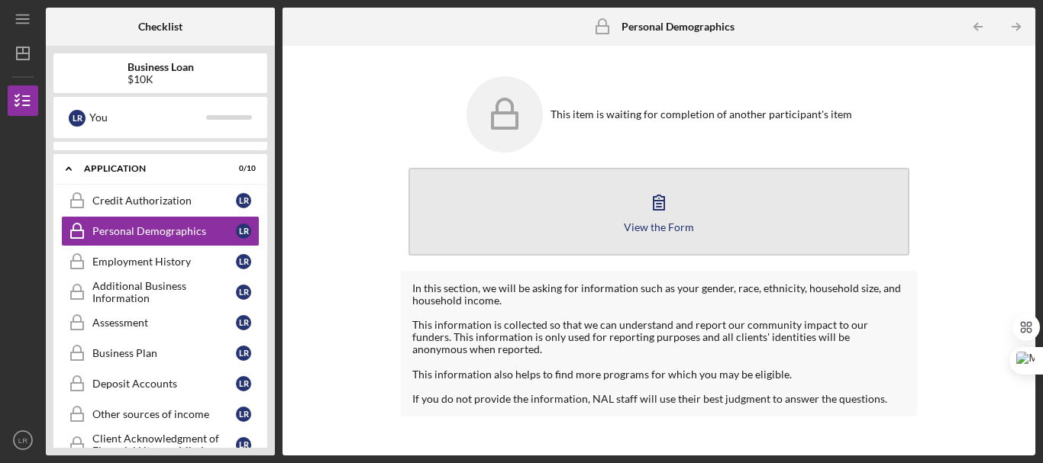
click at [662, 224] on div "View the Form" at bounding box center [659, 226] width 70 height 11
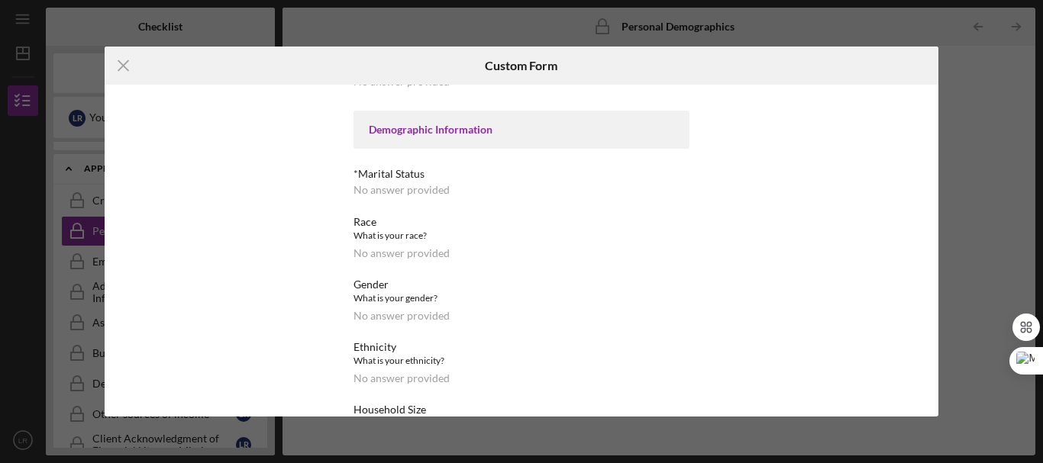
scroll to position [727, 0]
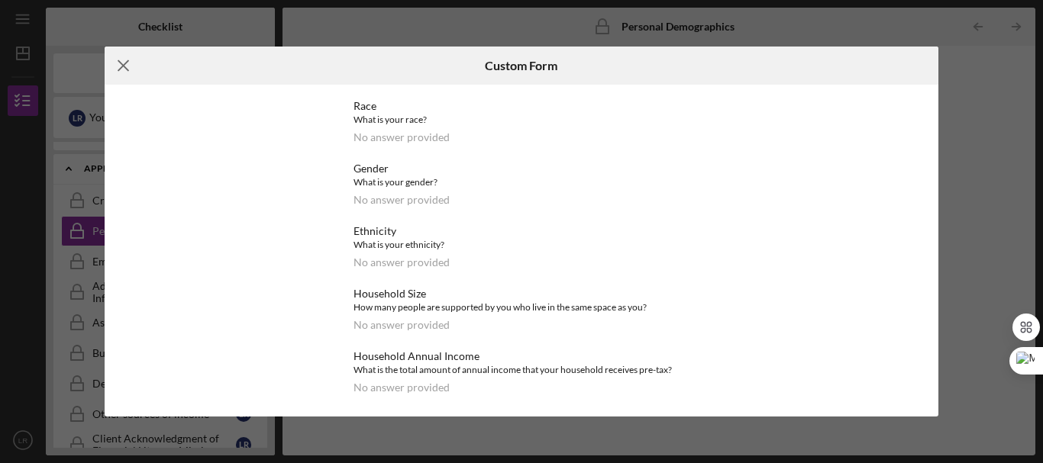
click at [126, 65] on icon "Icon/Menu Close" at bounding box center [124, 66] width 38 height 38
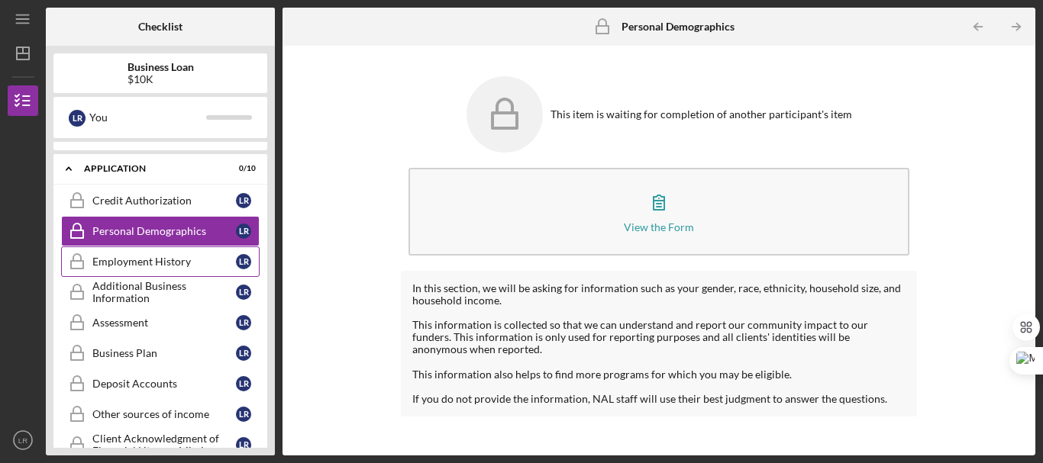
click at [131, 256] on div "Employment History" at bounding box center [163, 262] width 143 height 12
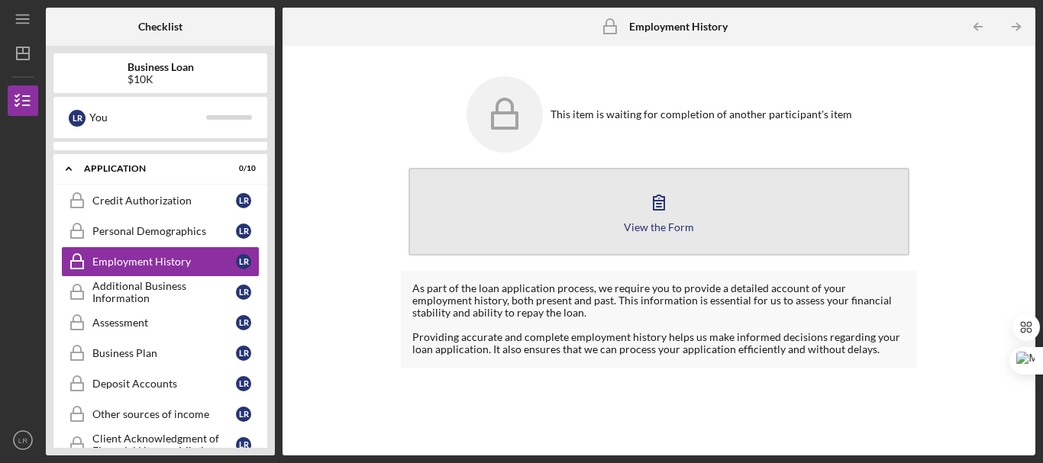
click at [668, 218] on icon "button" at bounding box center [659, 202] width 38 height 38
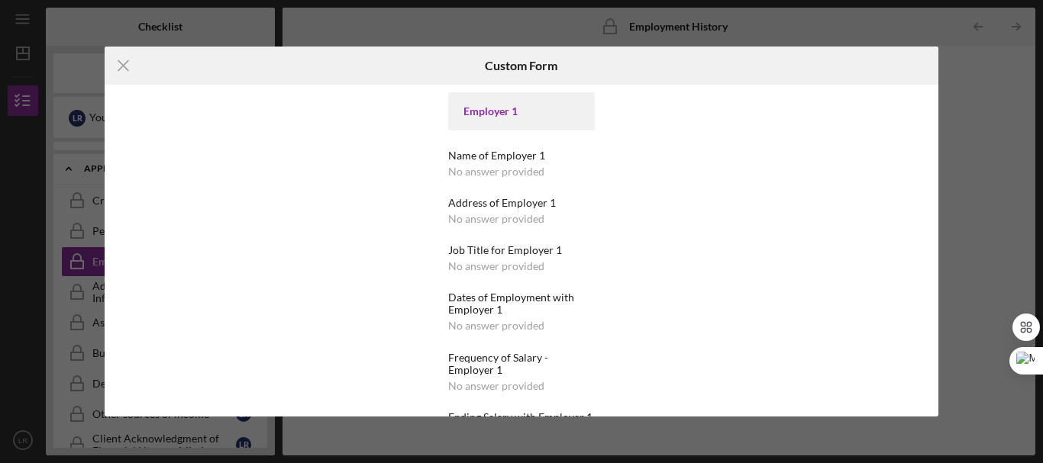
click at [490, 160] on div "Name of Employer 1" at bounding box center [521, 156] width 146 height 12
click at [124, 66] on icon "Icon/Menu Close" at bounding box center [124, 66] width 38 height 38
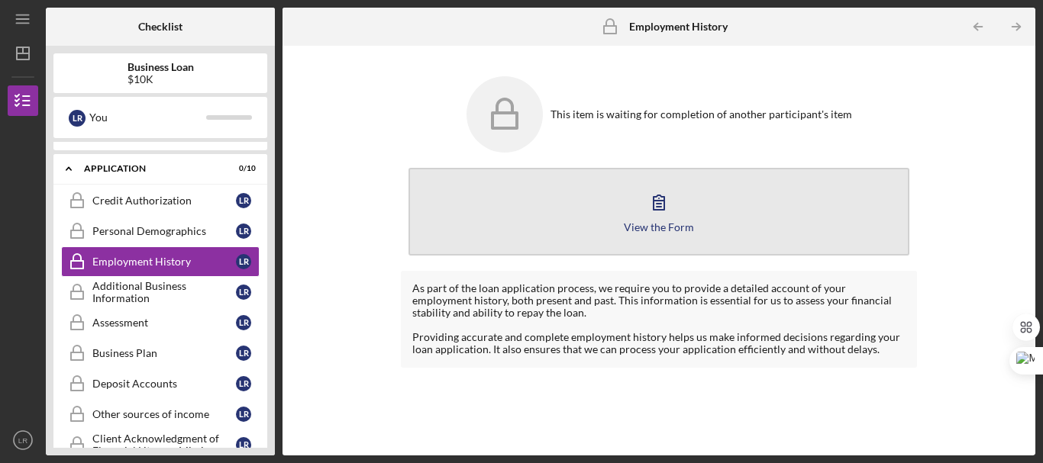
click at [661, 227] on div "View the Form" at bounding box center [659, 226] width 70 height 11
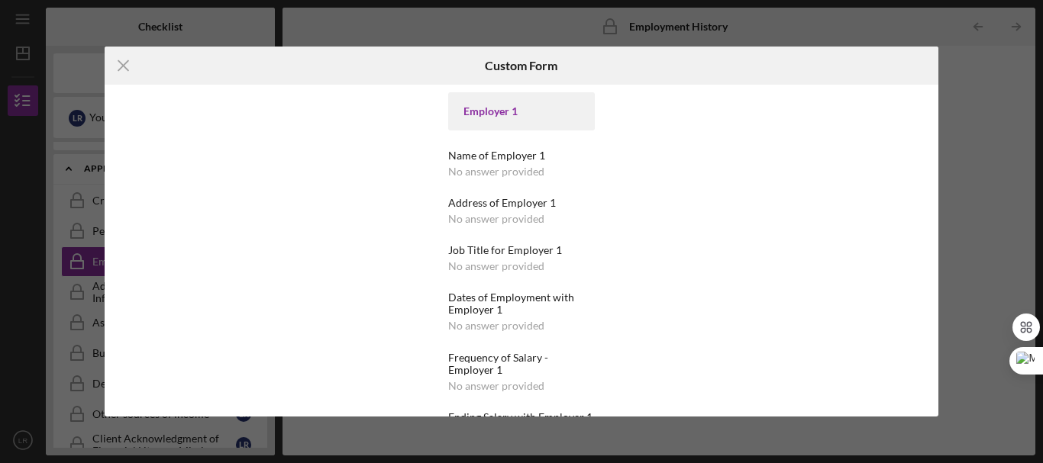
click at [485, 143] on div "Employer 1 Name of Employer 1 No answer provided Address of Employer 1 No answe…" at bounding box center [521, 451] width 146 height 718
drag, startPoint x: 481, startPoint y: 113, endPoint x: 500, endPoint y: 124, distance: 22.3
click at [481, 114] on div "Employer 1" at bounding box center [520, 111] width 115 height 12
click at [121, 66] on line at bounding box center [123, 65] width 10 height 10
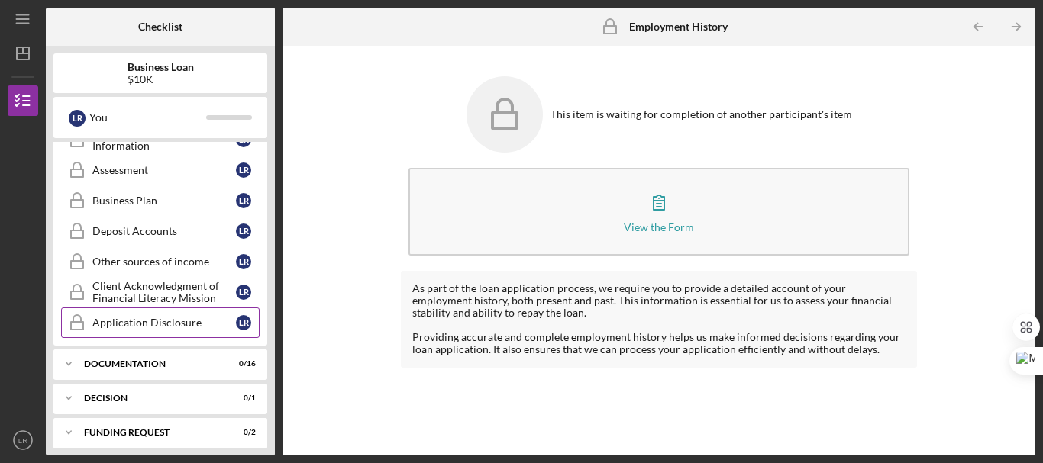
scroll to position [348, 0]
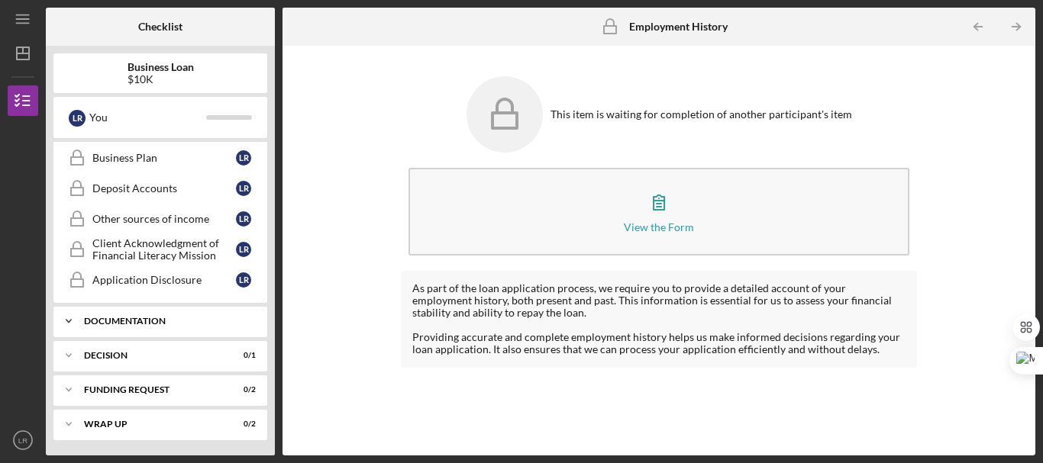
click at [154, 319] on div "Documentation" at bounding box center [166, 321] width 164 height 9
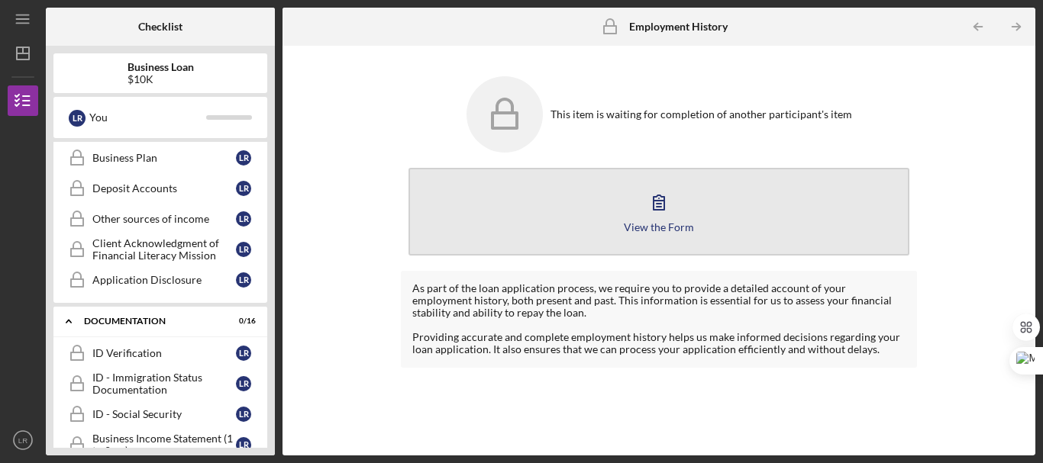
click at [672, 214] on icon "button" at bounding box center [659, 202] width 38 height 38
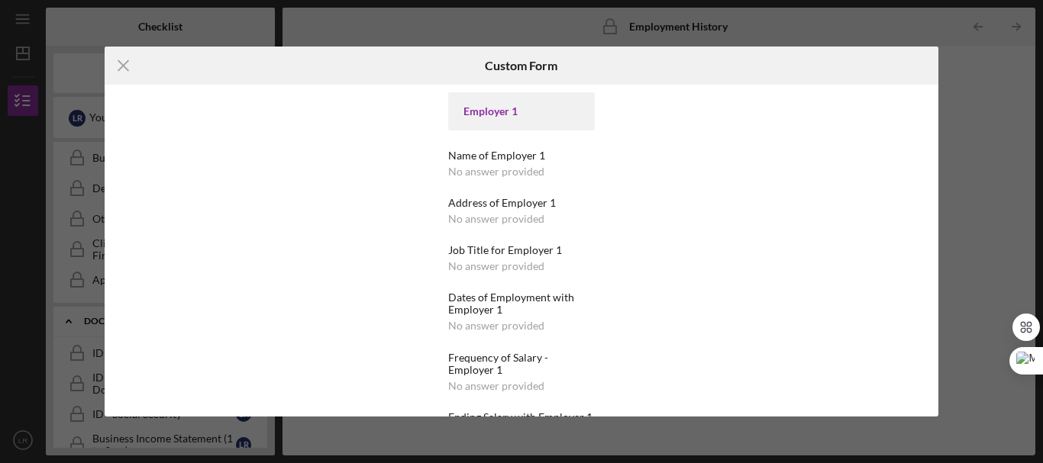
scroll to position [254, 0]
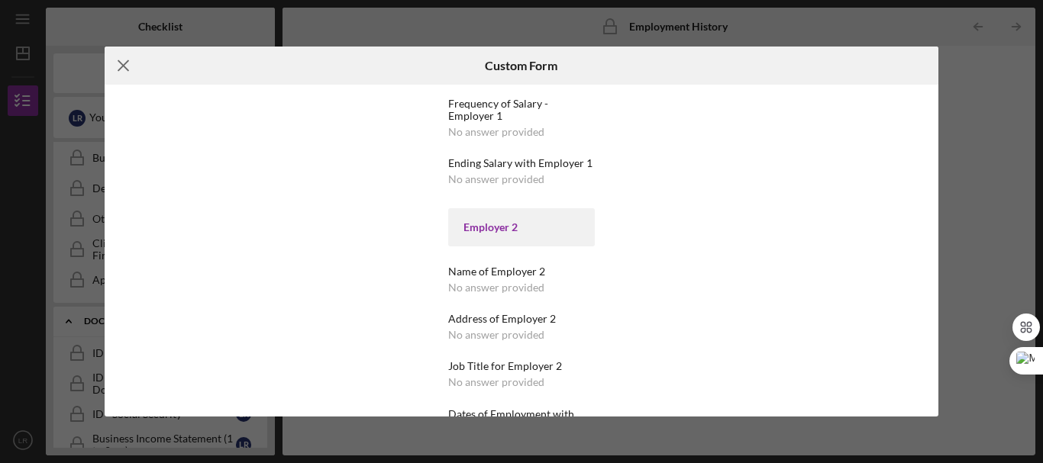
click at [124, 60] on icon "Icon/Menu Close" at bounding box center [124, 66] width 38 height 38
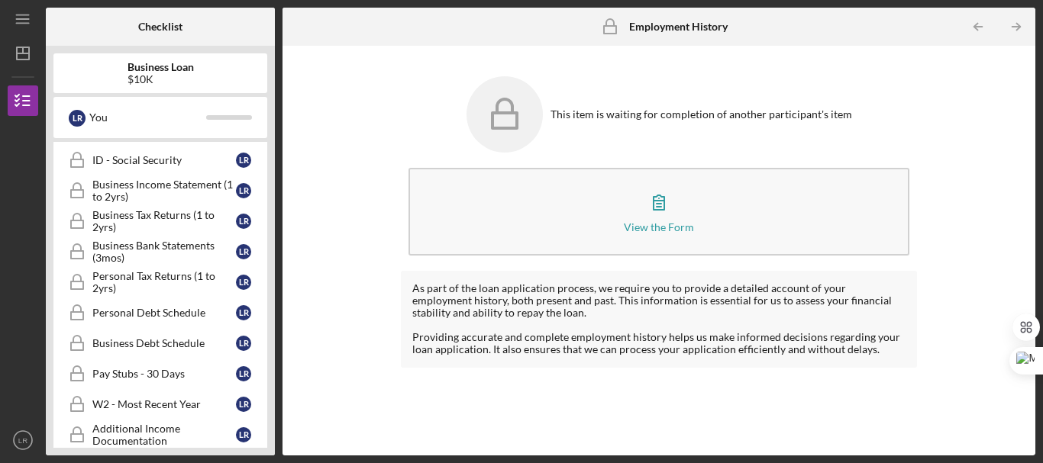
scroll to position [845, 0]
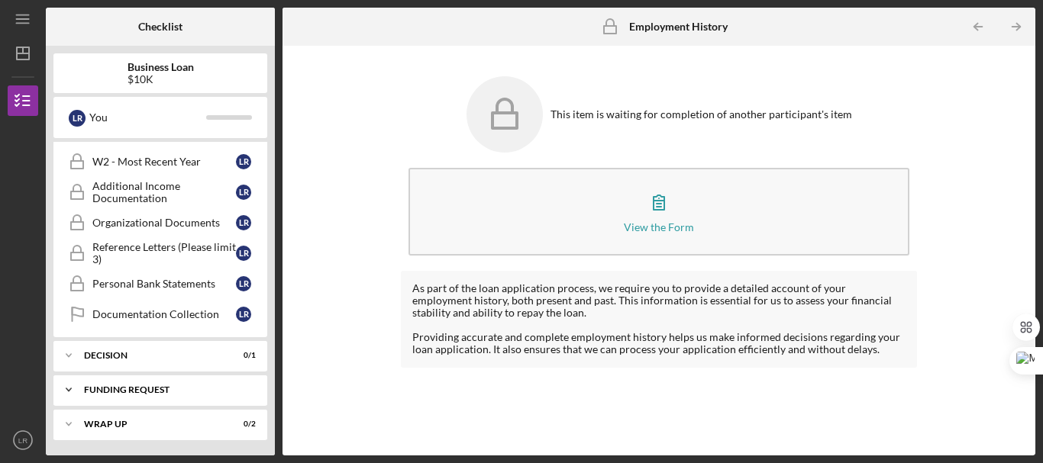
click at [153, 390] on div "Funding Request" at bounding box center [166, 389] width 164 height 9
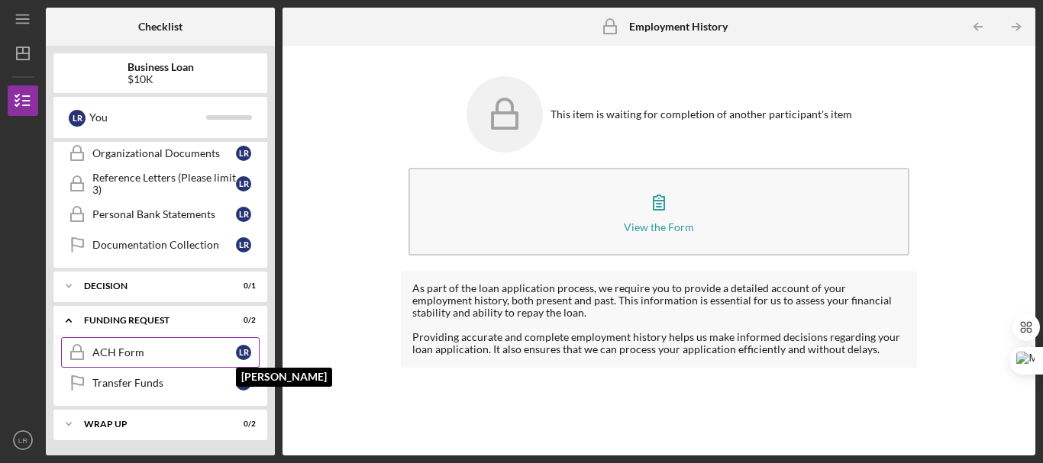
click at [237, 353] on div "L R" at bounding box center [243, 352] width 15 height 15
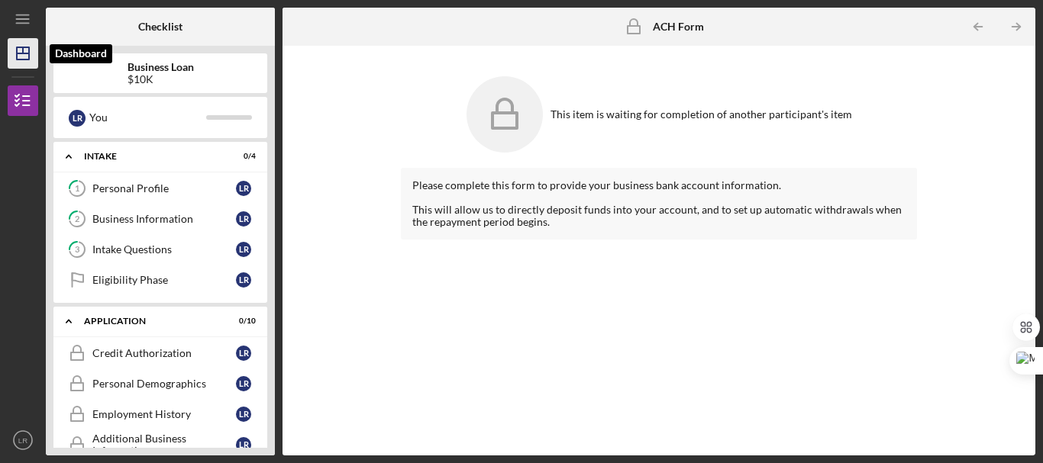
click at [25, 51] on icon "Icon/Dashboard" at bounding box center [23, 53] width 38 height 38
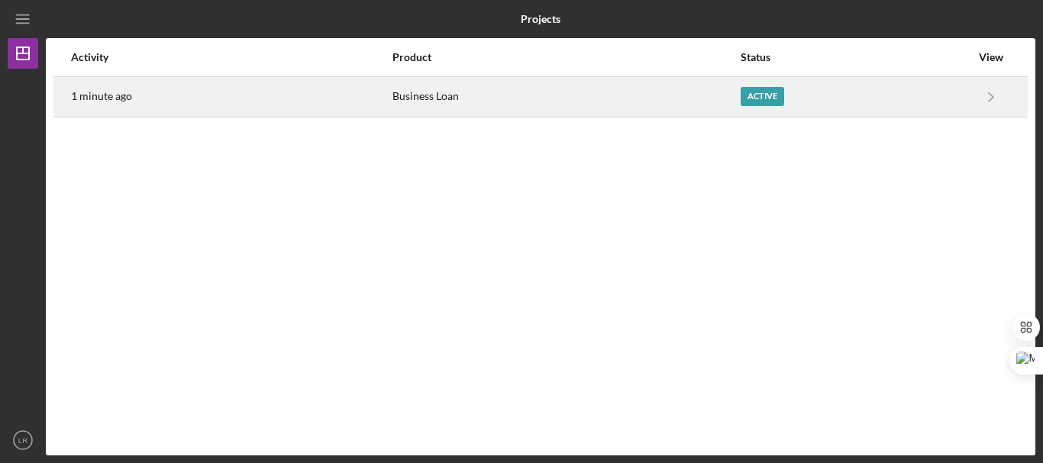
click at [762, 95] on div "Active" at bounding box center [762, 96] width 44 height 19
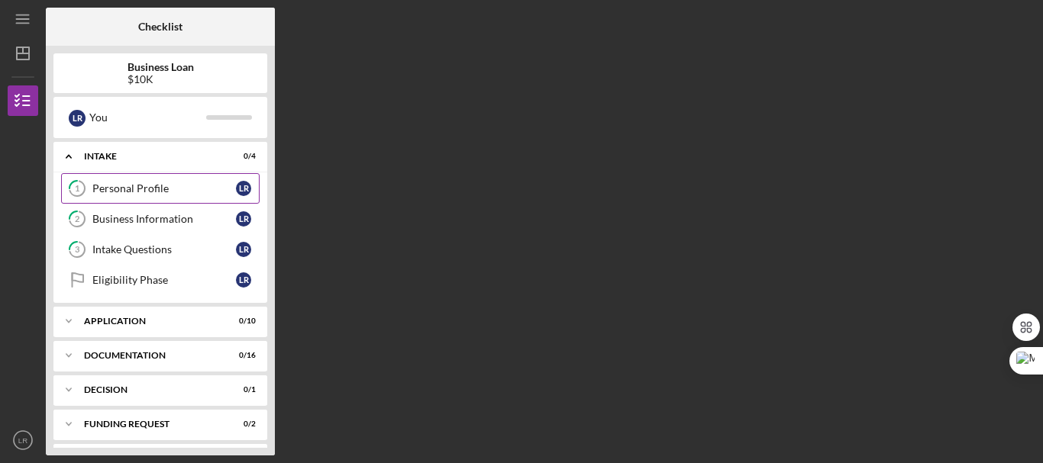
click at [146, 184] on div "Personal Profile" at bounding box center [163, 188] width 143 height 12
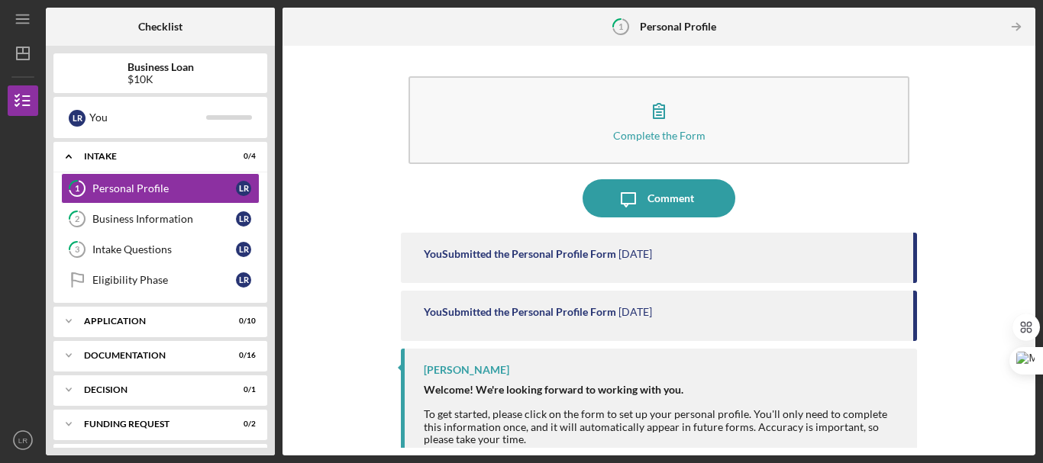
click at [670, 28] on b "Personal Profile" at bounding box center [678, 27] width 76 height 12
click at [609, 22] on icon "1" at bounding box center [620, 27] width 38 height 38
click at [617, 24] on icon "1" at bounding box center [620, 27] width 38 height 38
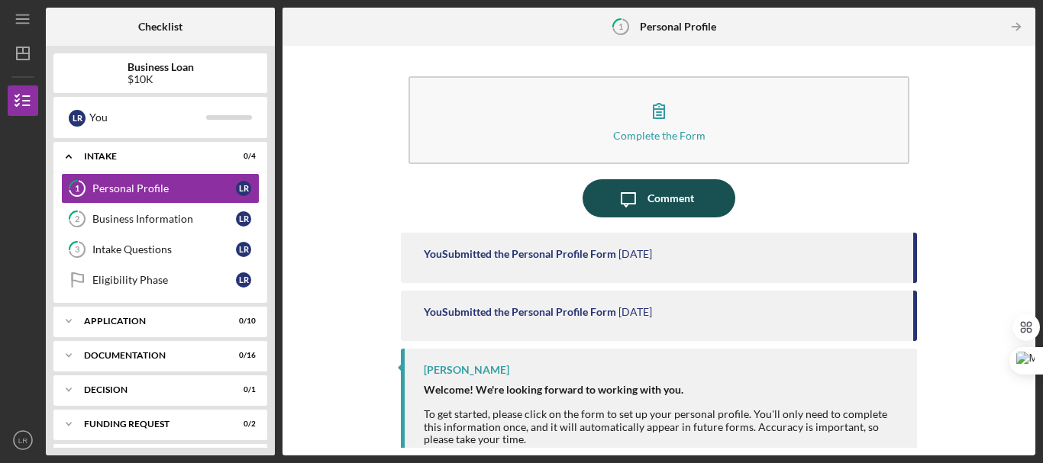
click at [659, 200] on div "Comment" at bounding box center [670, 198] width 47 height 38
